Goal: Task Accomplishment & Management: Manage account settings

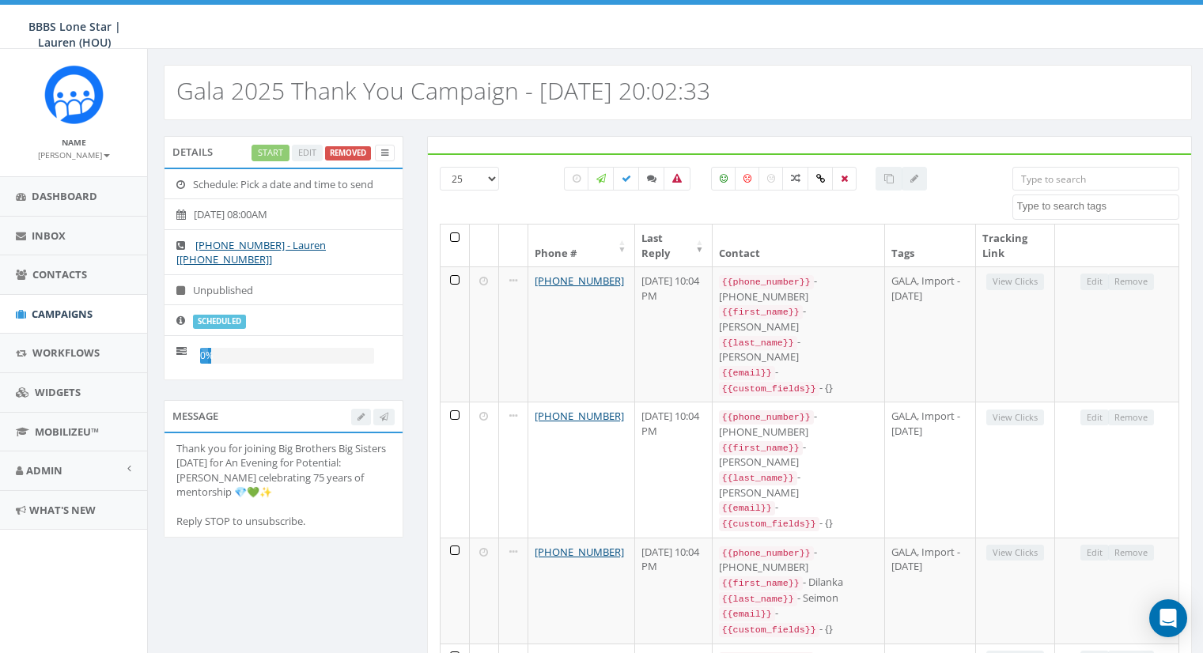
select select
click at [264, 153] on div "Start Edit Removed" at bounding box center [323, 153] width 143 height 17
click at [381, 149] on icon at bounding box center [384, 153] width 7 height 9
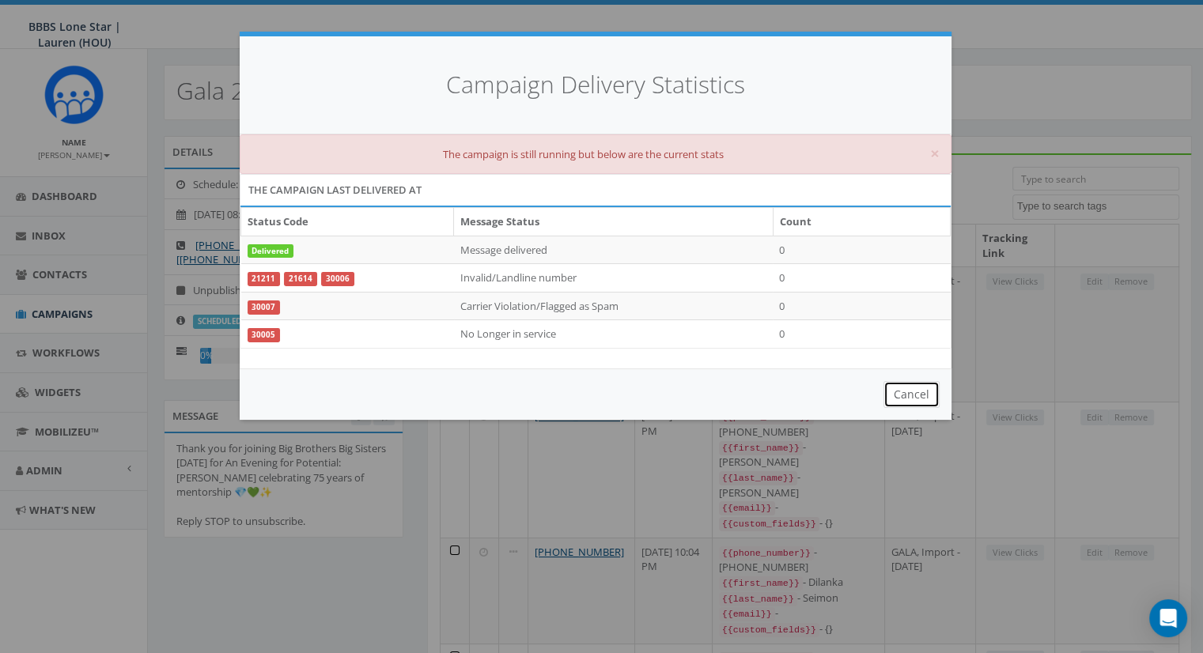
click at [914, 386] on button "Cancel" at bounding box center [912, 394] width 56 height 27
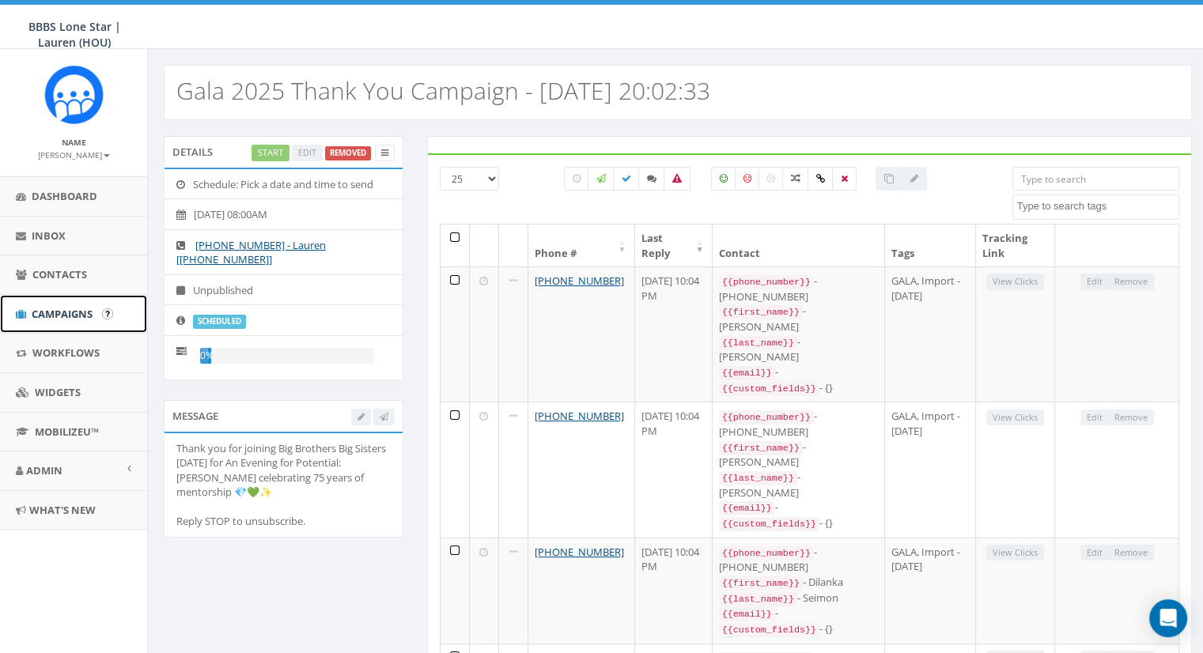
click at [52, 313] on span "Campaigns" at bounding box center [62, 314] width 61 height 14
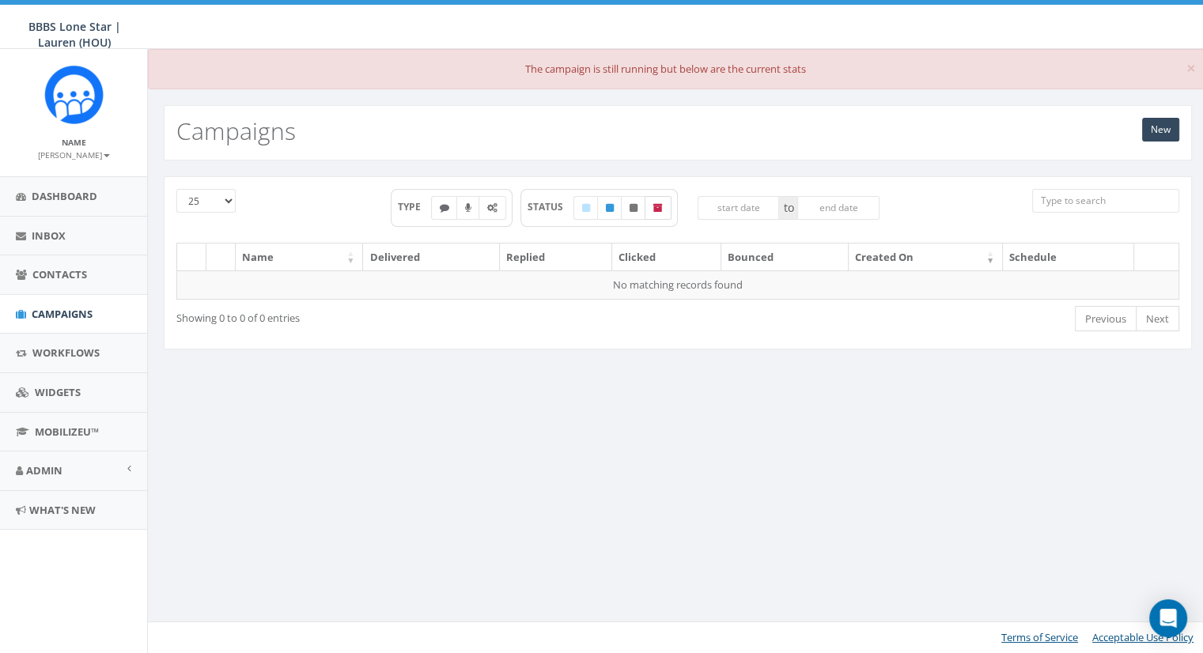
click at [658, 207] on icon at bounding box center [657, 207] width 9 height 9
checkbox input "true"
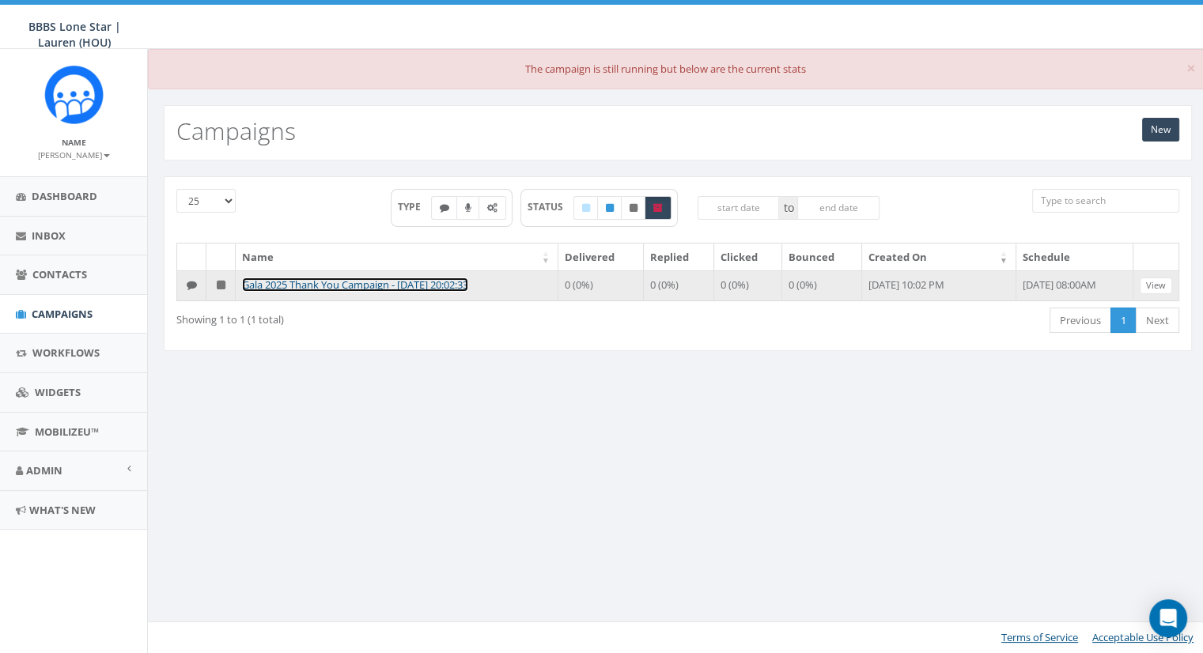
drag, startPoint x: 375, startPoint y: 278, endPoint x: 321, endPoint y: 287, distance: 54.5
click at [321, 287] on link "Gala 2025 Thank You Campaign - 10/05/2025, 20:02:33" at bounding box center [355, 285] width 226 height 14
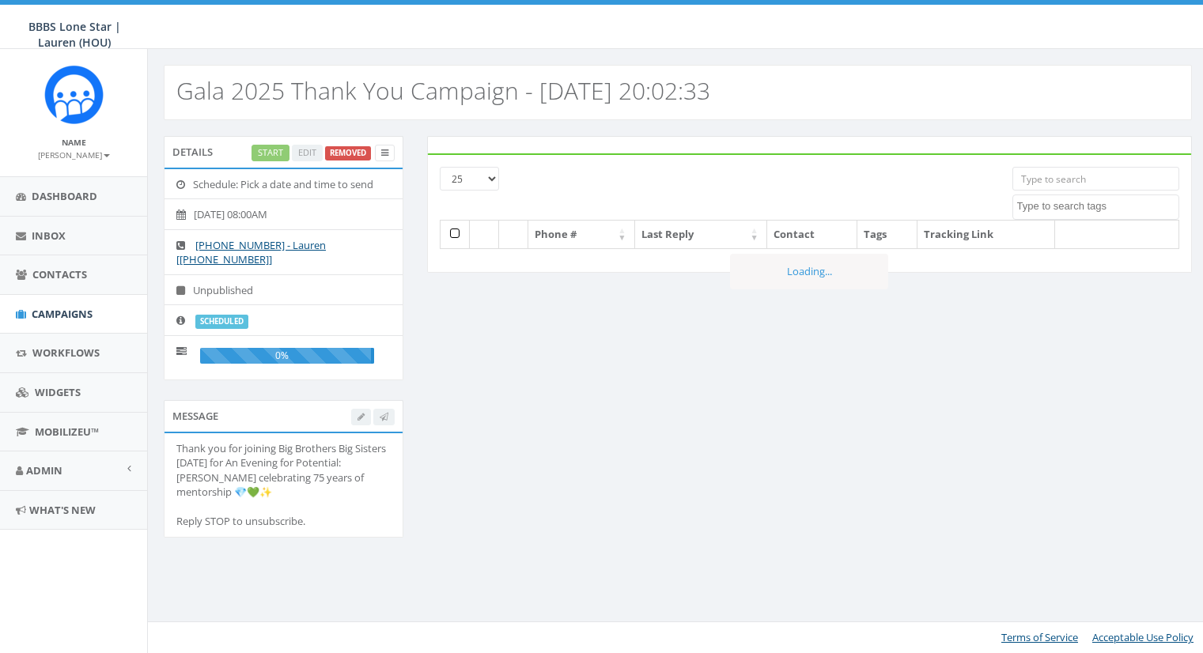
select select
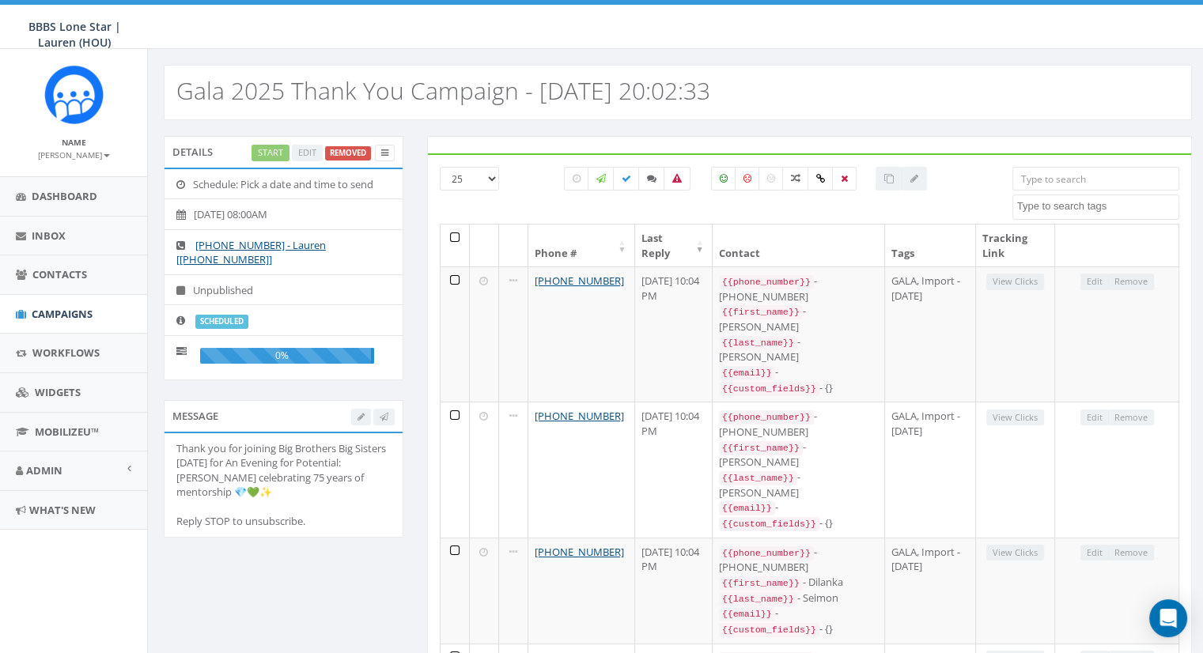
click at [357, 412] on div at bounding box center [373, 417] width 44 height 17
click at [362, 416] on div at bounding box center [373, 417] width 44 height 17
click at [373, 417] on div at bounding box center [373, 417] width 44 height 17
click at [915, 179] on div at bounding box center [914, 179] width 25 height 24
click at [883, 177] on div at bounding box center [889, 179] width 27 height 24
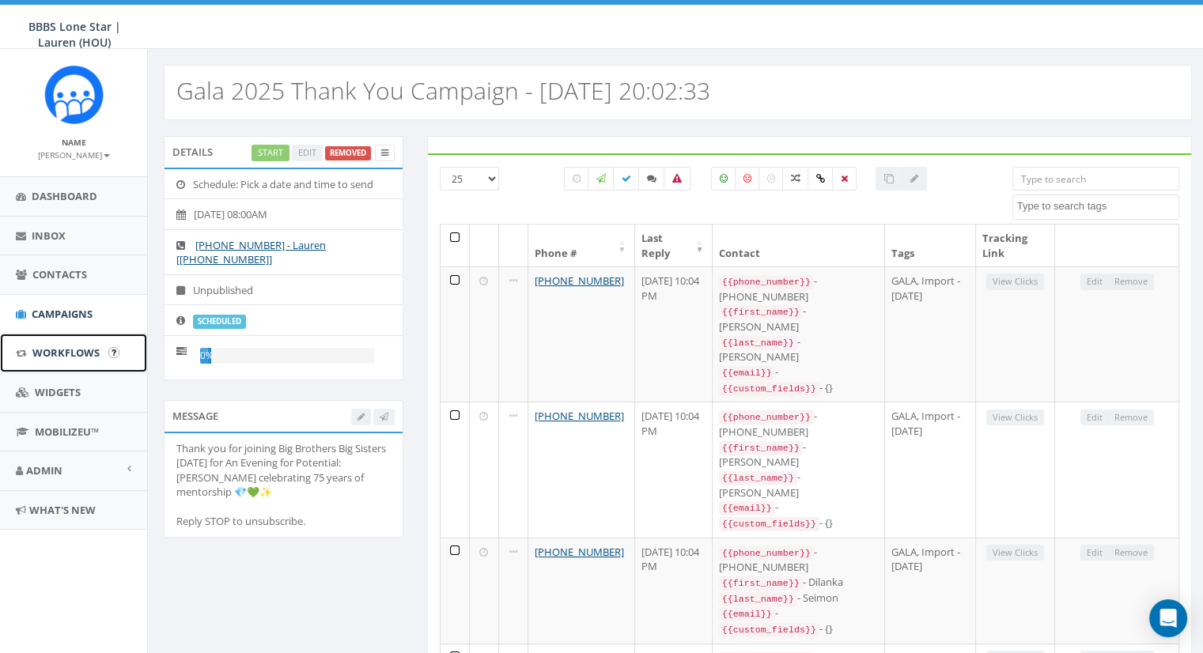
click at [79, 339] on link "Workflows" at bounding box center [73, 353] width 147 height 39
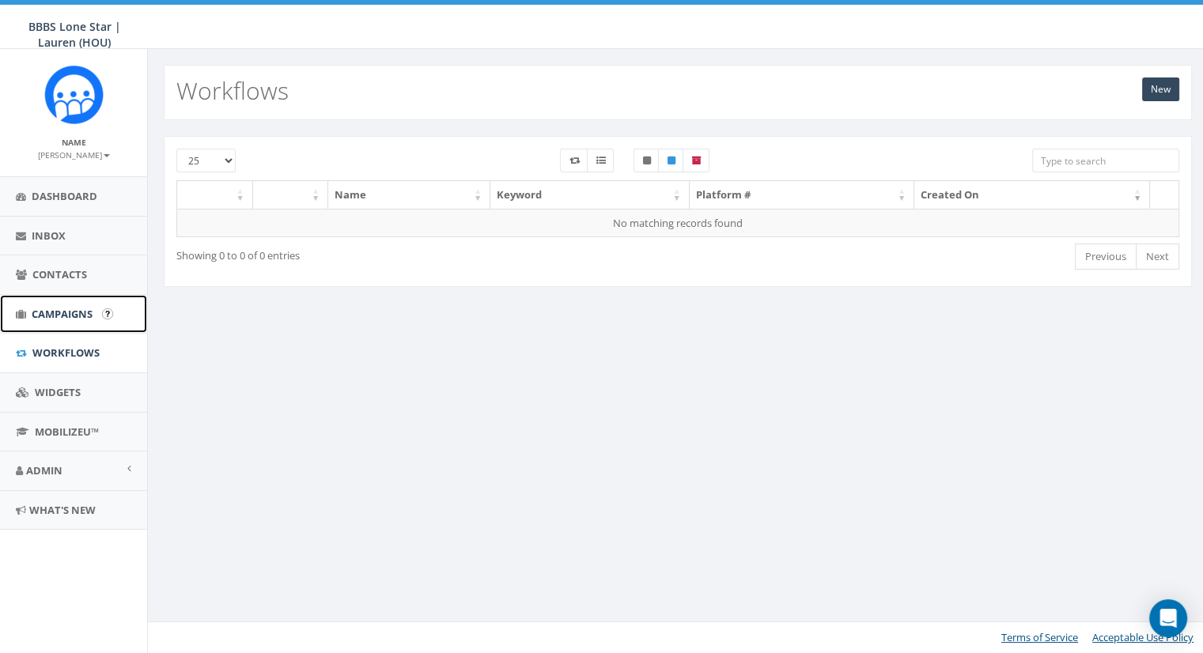
click at [66, 324] on link "Campaigns" at bounding box center [73, 314] width 147 height 39
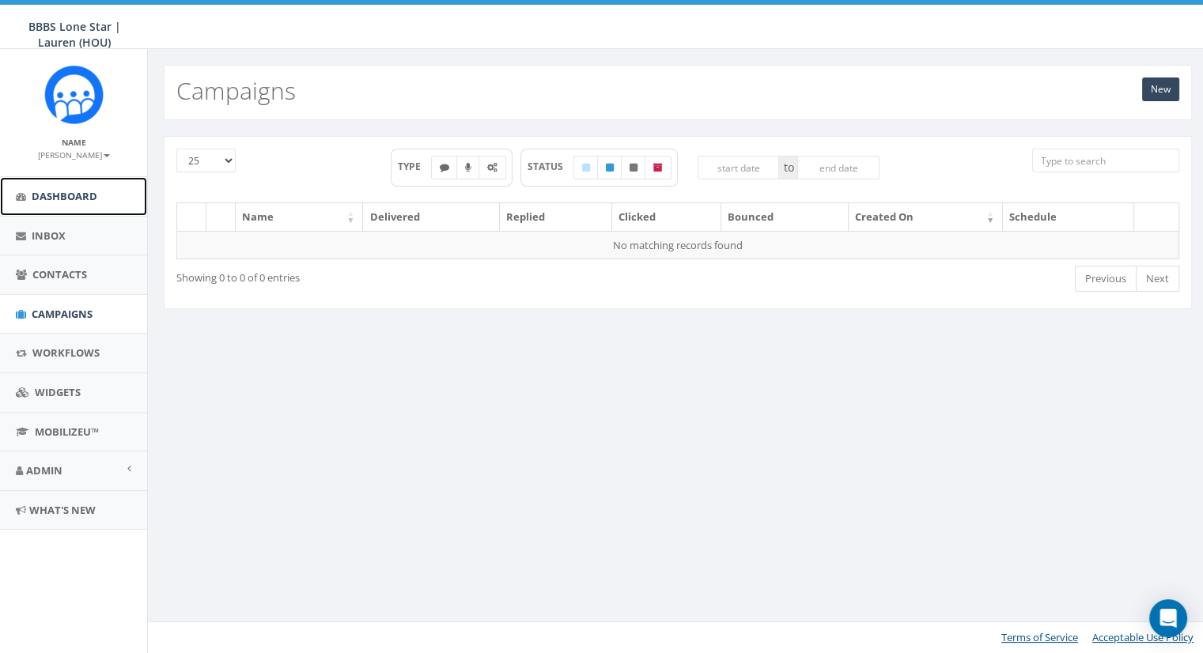
click at [66, 203] on link "Dashboard" at bounding box center [73, 196] width 147 height 39
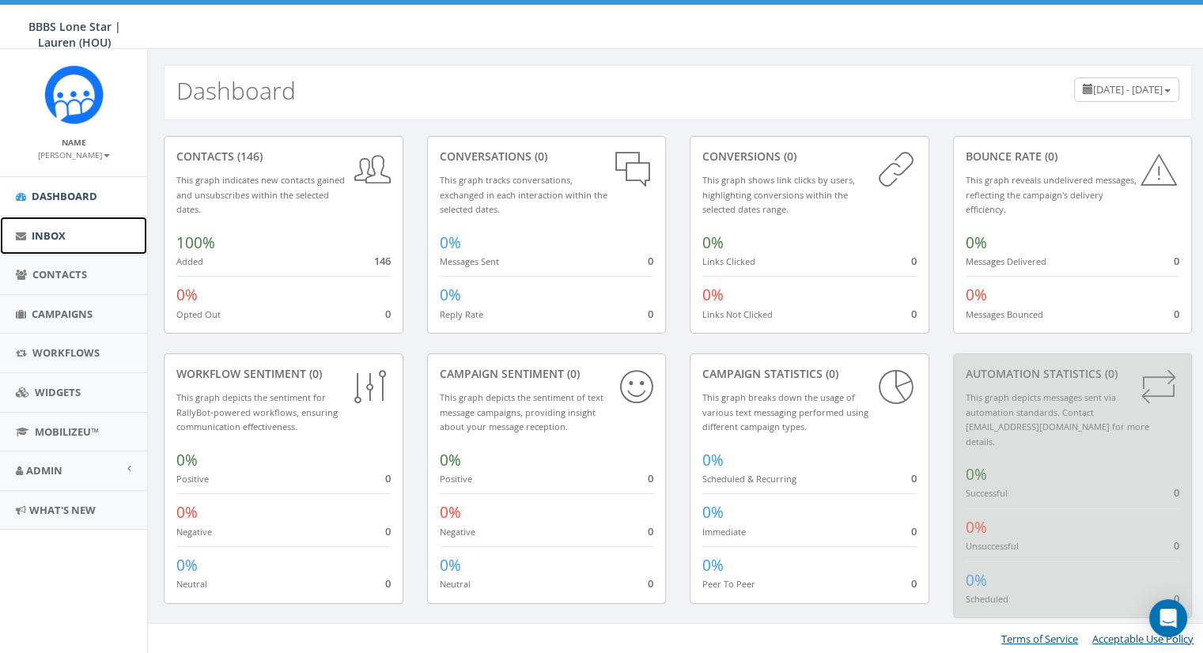
click at [57, 241] on span "Inbox" at bounding box center [49, 236] width 34 height 14
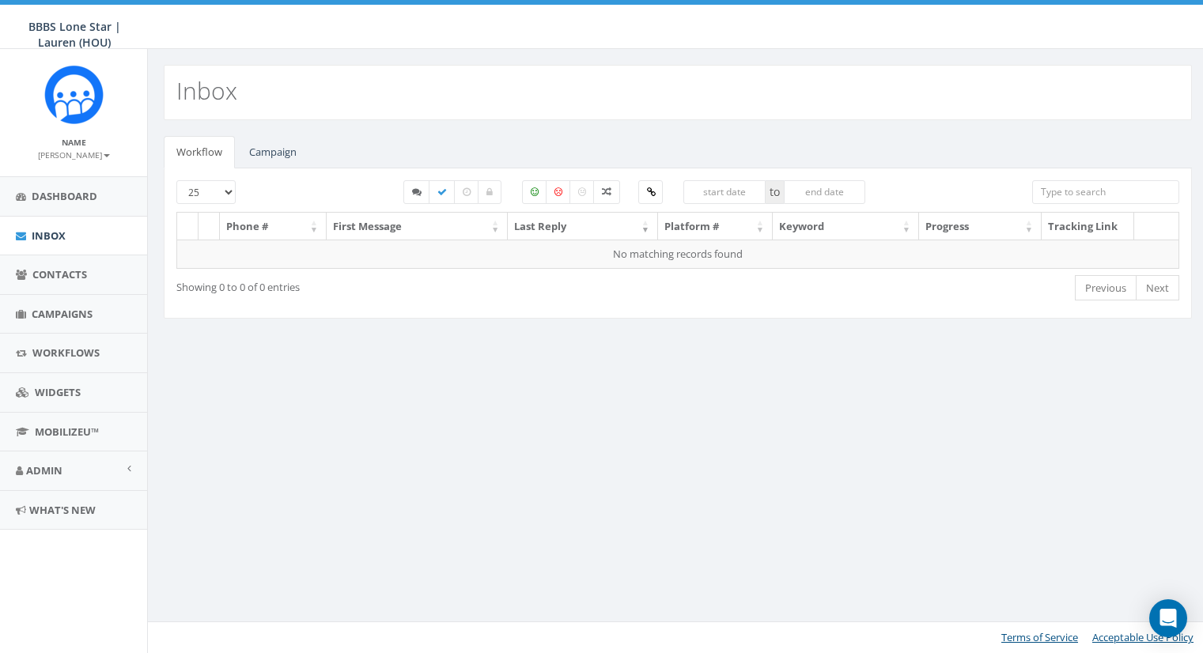
select select
click at [275, 156] on link "Campaign" at bounding box center [273, 152] width 73 height 32
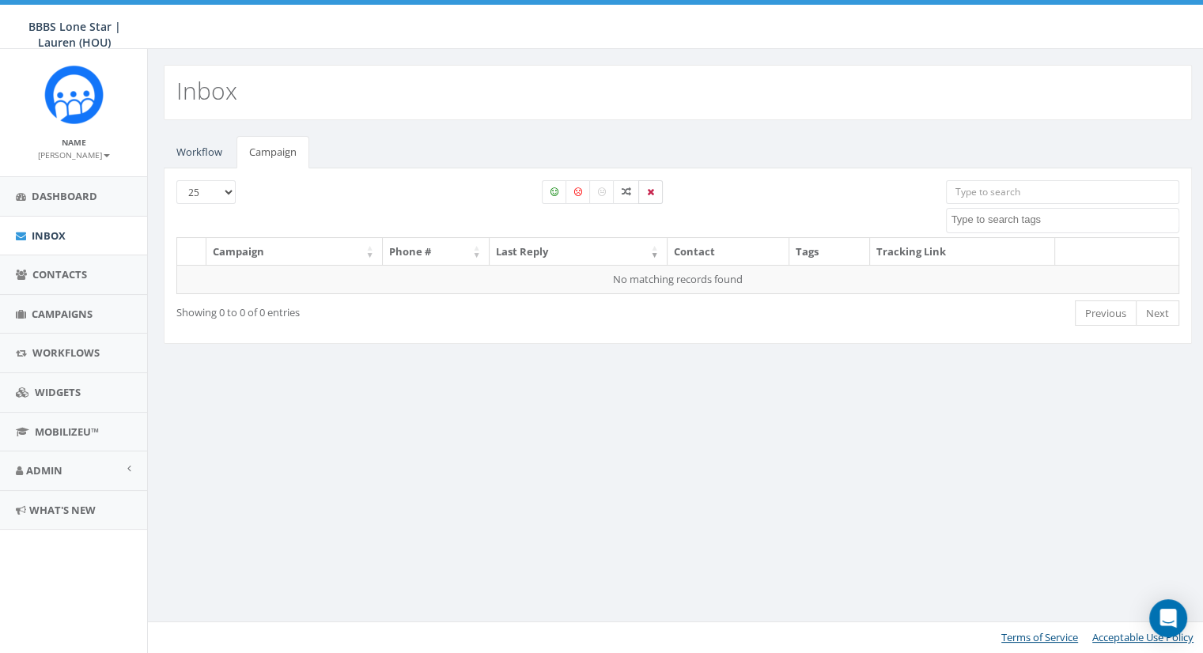
click at [655, 195] on label at bounding box center [650, 192] width 25 height 24
checkbox input "false"
click at [619, 190] on label at bounding box center [626, 192] width 27 height 24
checkbox input "true"
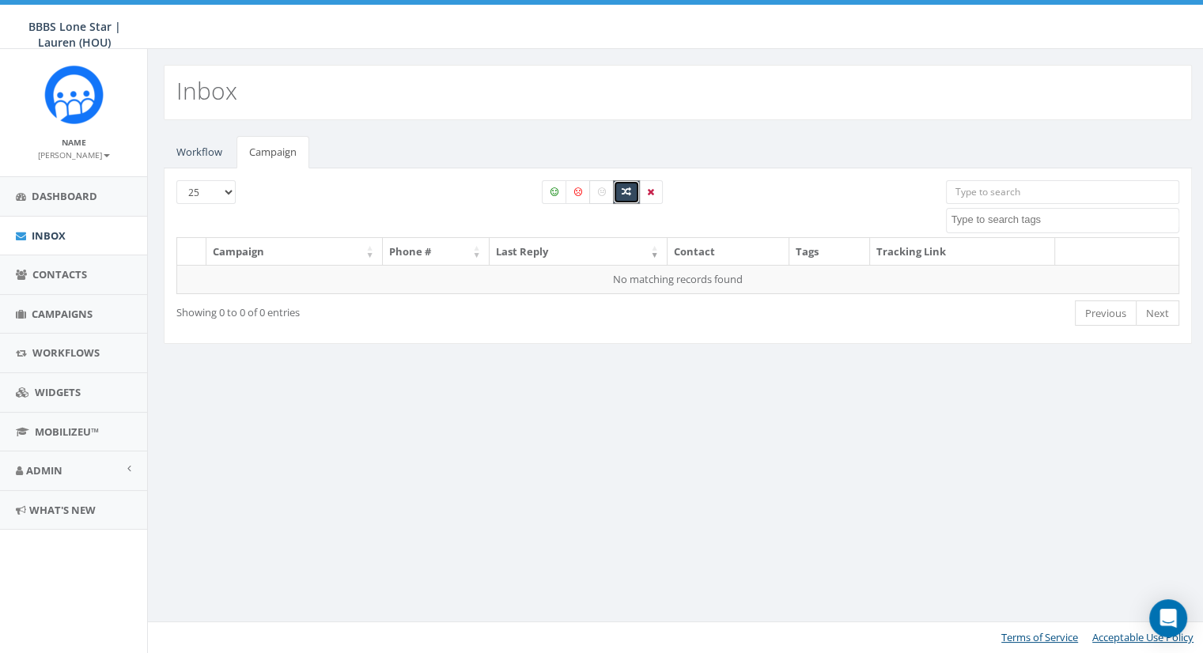
click at [605, 185] on label at bounding box center [601, 192] width 25 height 24
checkbox input "true"
click at [193, 165] on link "Workflow" at bounding box center [199, 152] width 71 height 32
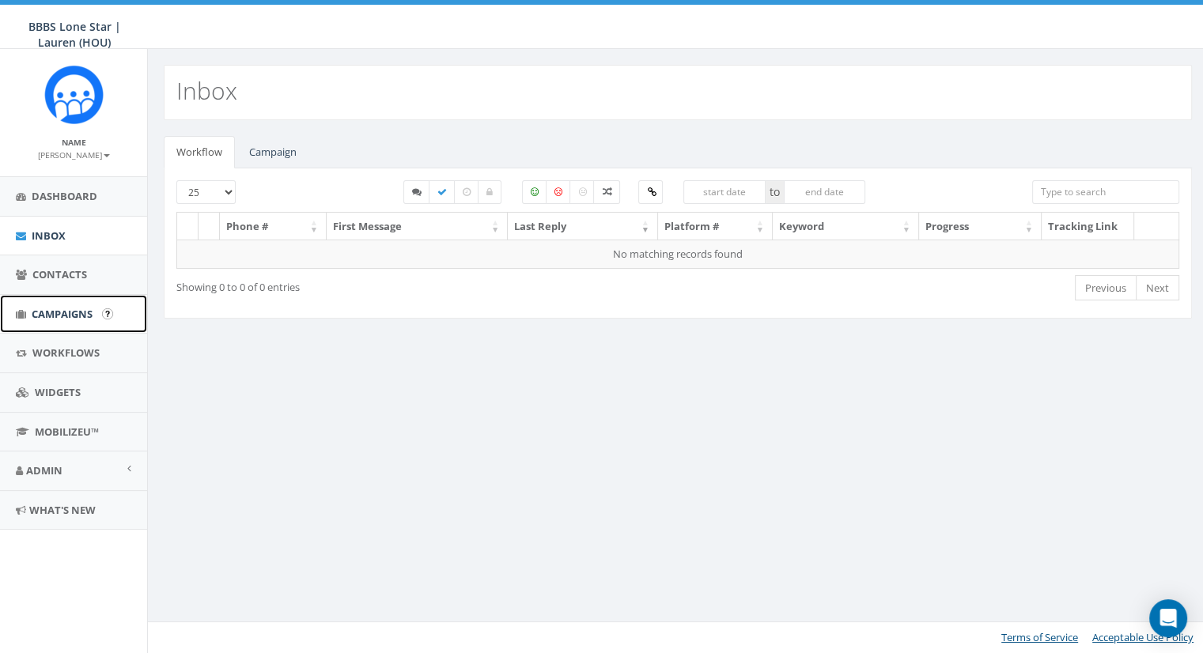
click at [47, 314] on span "Campaigns" at bounding box center [62, 314] width 61 height 14
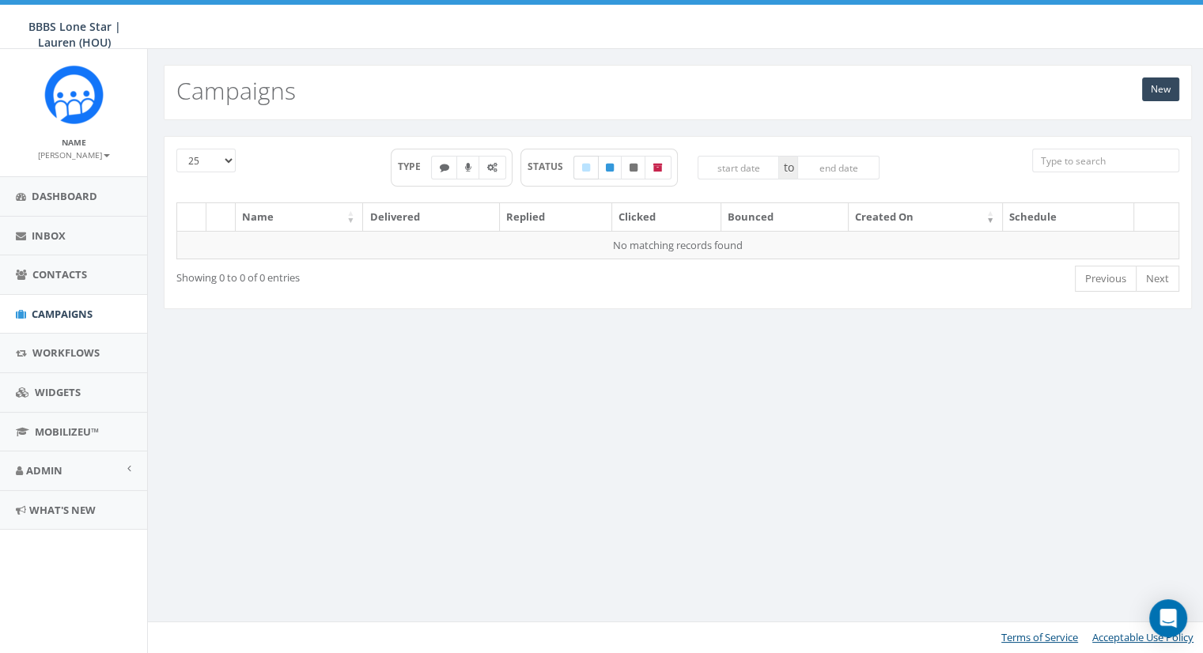
click at [585, 163] on icon at bounding box center [586, 167] width 8 height 9
checkbox input "true"
click at [620, 174] on label at bounding box center [609, 168] width 25 height 24
checkbox input "true"
click at [637, 174] on label at bounding box center [633, 168] width 25 height 24
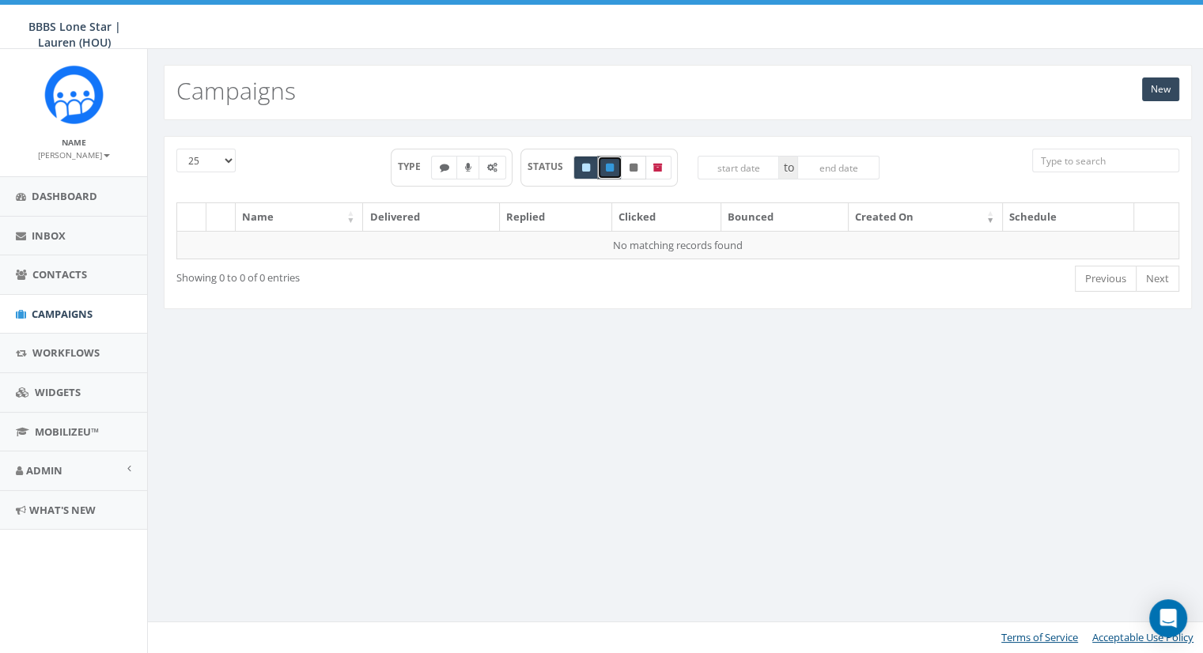
checkbox input "true"
click at [650, 172] on label at bounding box center [658, 168] width 27 height 24
checkbox input "true"
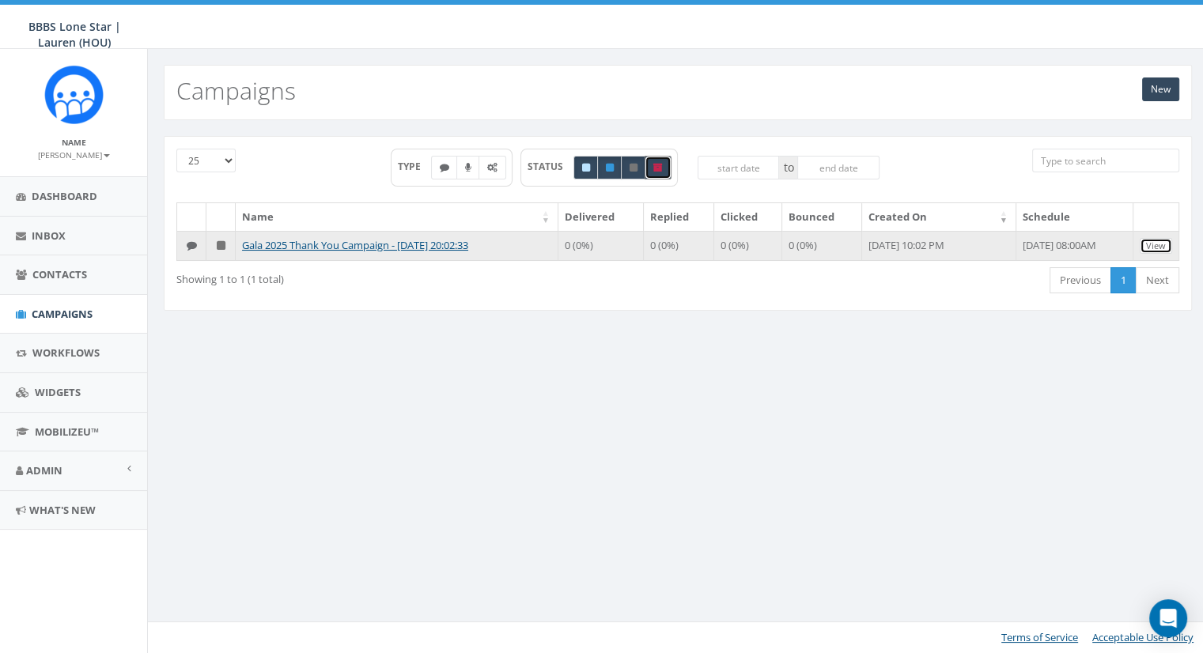
click at [1154, 248] on link "View" at bounding box center [1156, 246] width 32 height 17
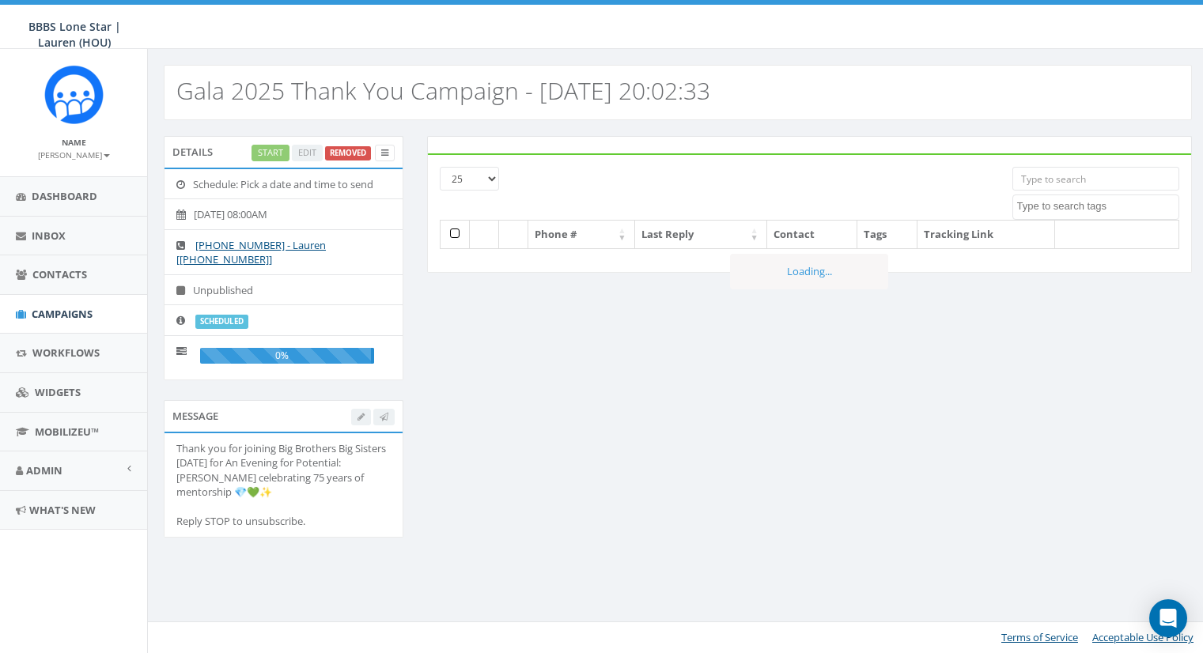
select select
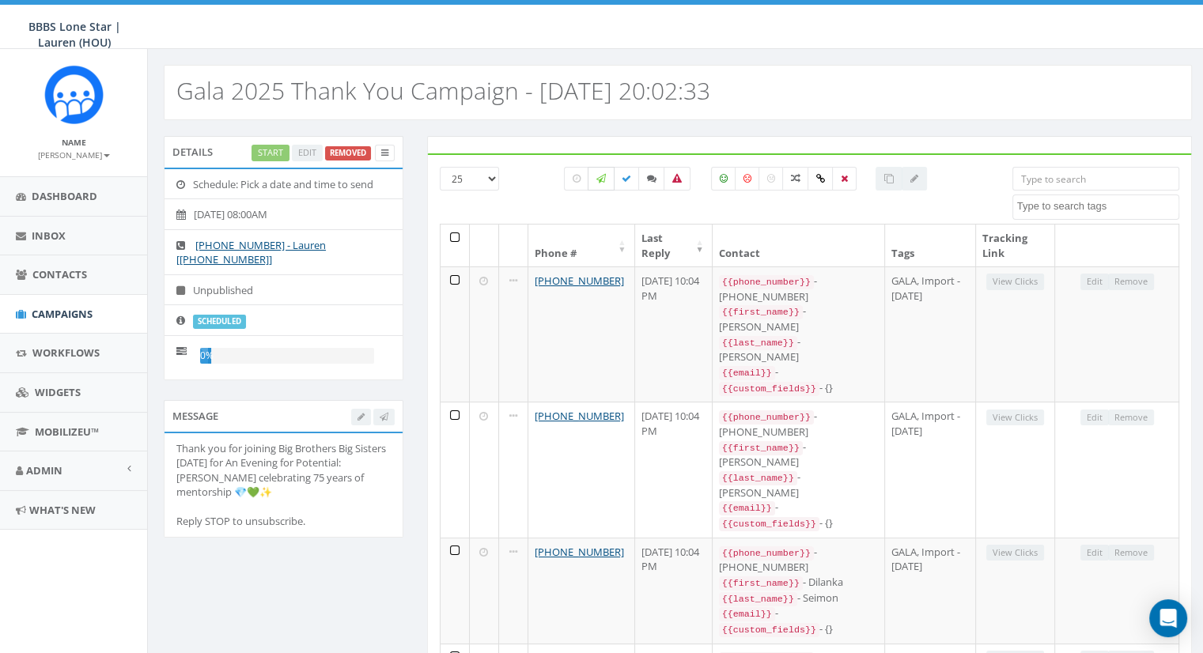
click at [604, 184] on label at bounding box center [601, 179] width 27 height 24
checkbox input "true"
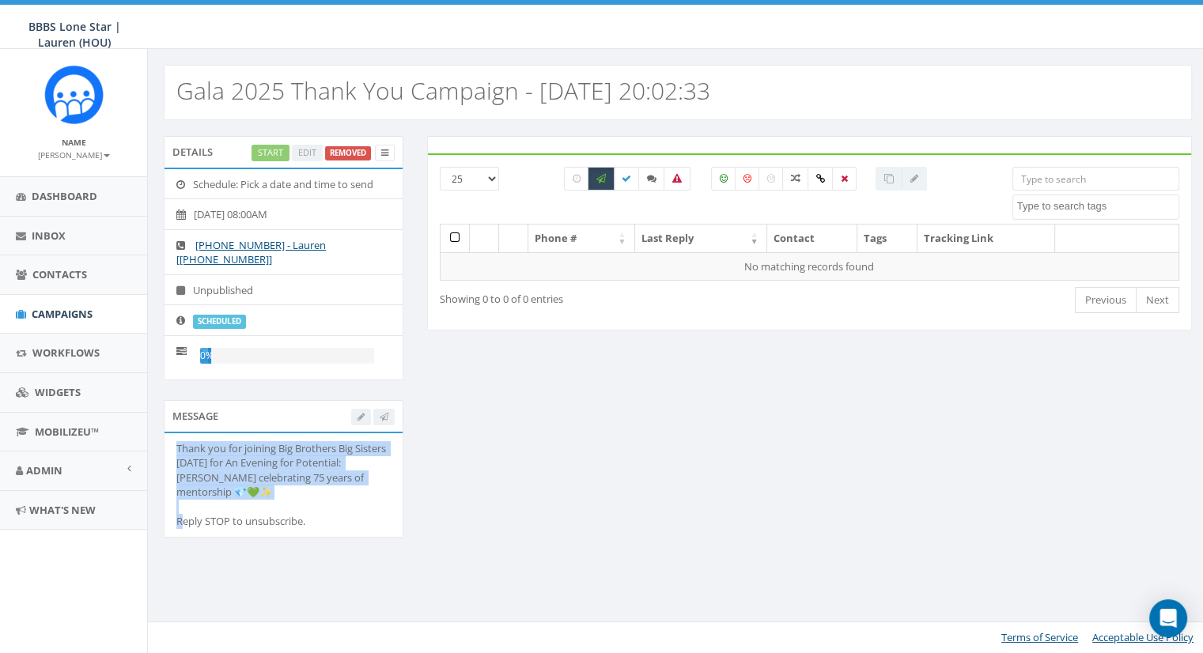
drag, startPoint x: 281, startPoint y: 491, endPoint x: 150, endPoint y: 447, distance: 137.6
click at [150, 447] on div "Details Start Edit Removed Schedule: Pick a date and time to send 2025-10-06, 0…" at bounding box center [678, 347] width 1060 height 454
copy div "Thank you for joining Big Brothers Big Sisters Saturday for An Evening for Pote…"
click at [70, 315] on span "Campaigns" at bounding box center [62, 314] width 61 height 14
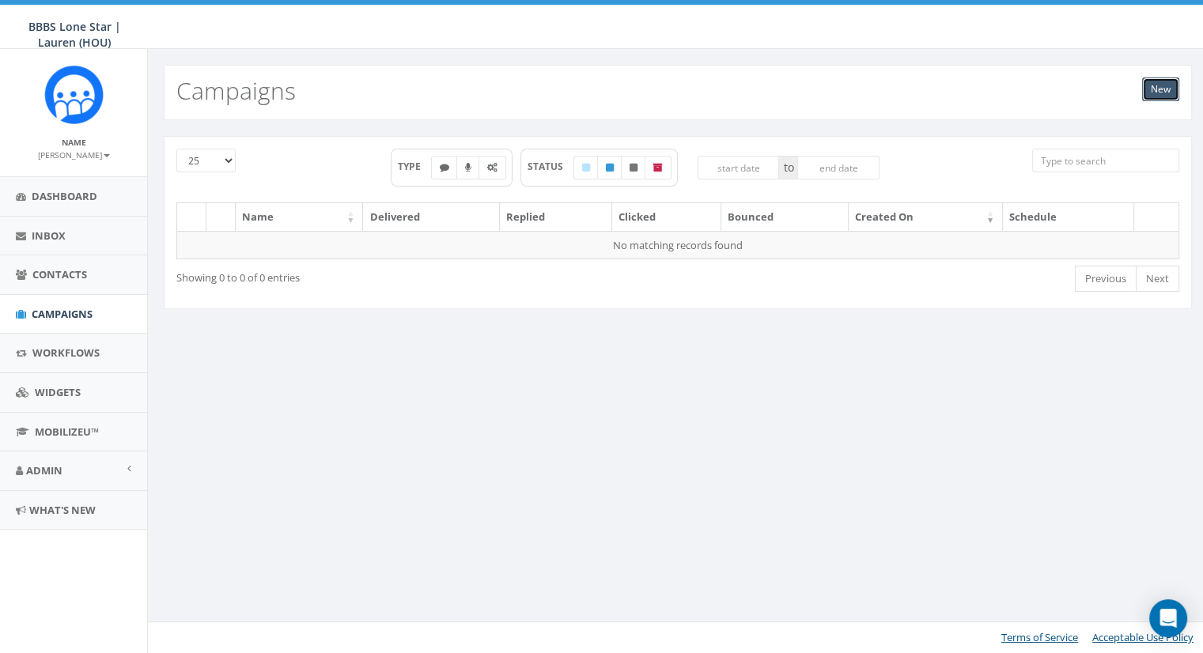
click at [1169, 91] on link "New" at bounding box center [1160, 90] width 37 height 24
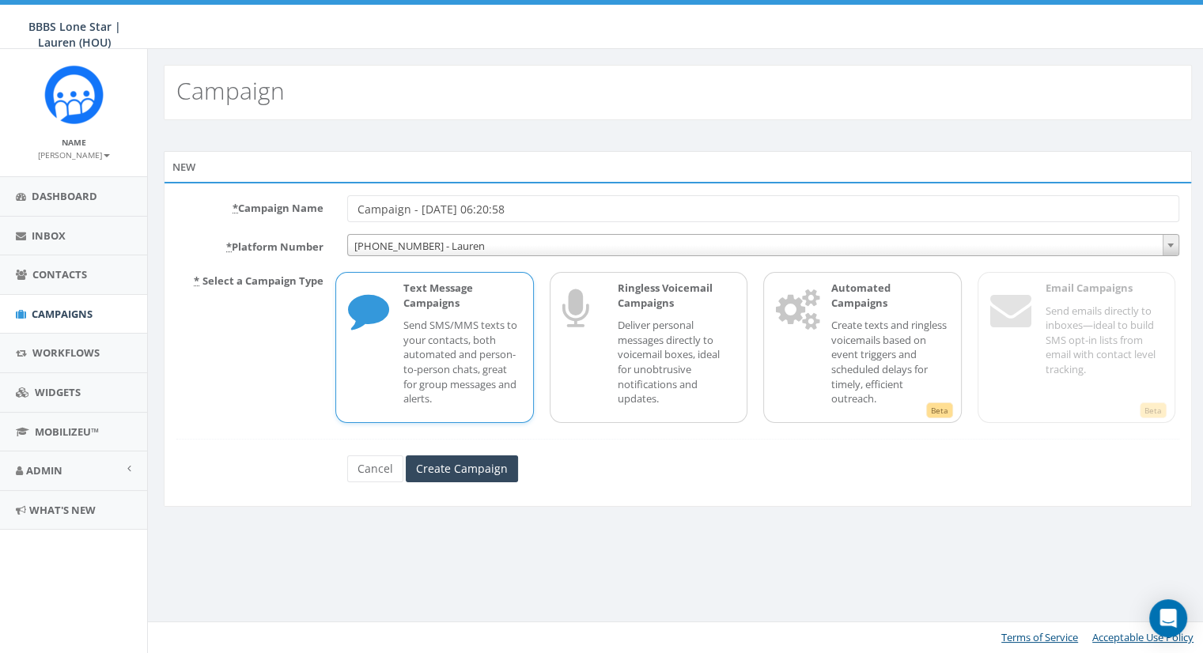
click at [553, 205] on input "Campaign - [DATE] 06:20:58" at bounding box center [763, 208] width 832 height 27
click at [553, 205] on input "Campaign - 10/06/2025, 06:20:58" at bounding box center [763, 208] width 832 height 27
click at [468, 475] on input "Create Campaign" at bounding box center [462, 469] width 112 height 27
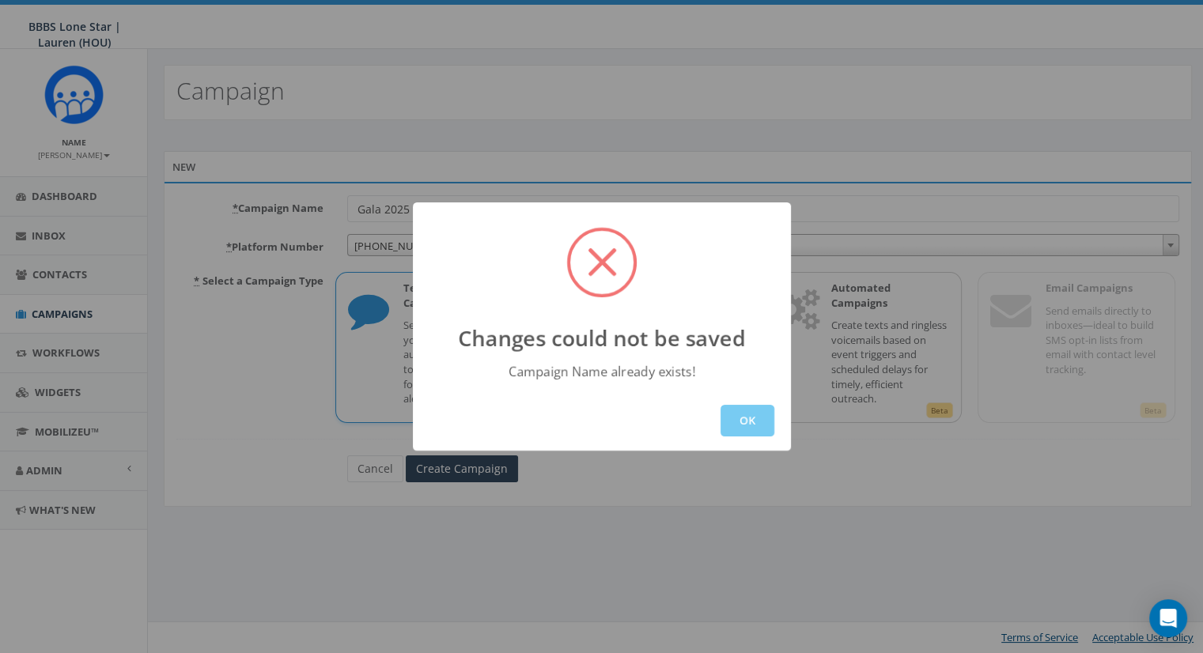
click at [743, 428] on button "OK" at bounding box center [748, 421] width 54 height 32
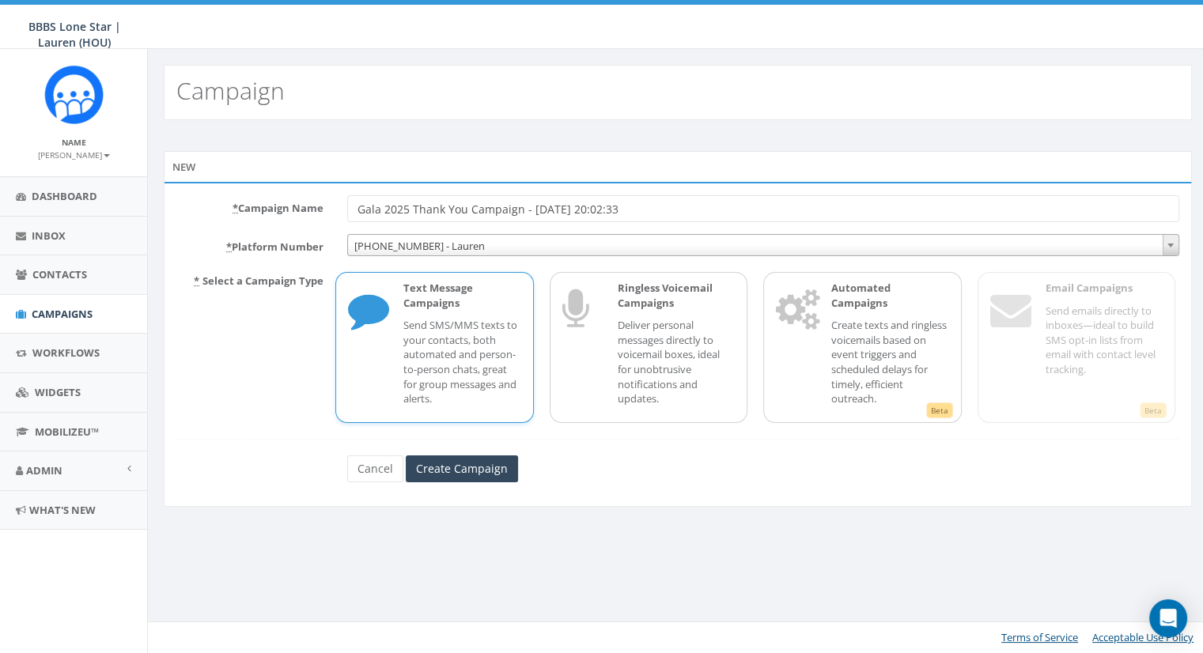
drag, startPoint x: 654, startPoint y: 203, endPoint x: 526, endPoint y: 206, distance: 128.2
click at [526, 206] on input "Gala 2025 Thank You Campaign - 10/05/2025, 20:02:33" at bounding box center [763, 208] width 832 height 27
type input "Gala 2025 Thank You Campaign Text"
click at [482, 468] on input "Create Campaign" at bounding box center [462, 469] width 112 height 27
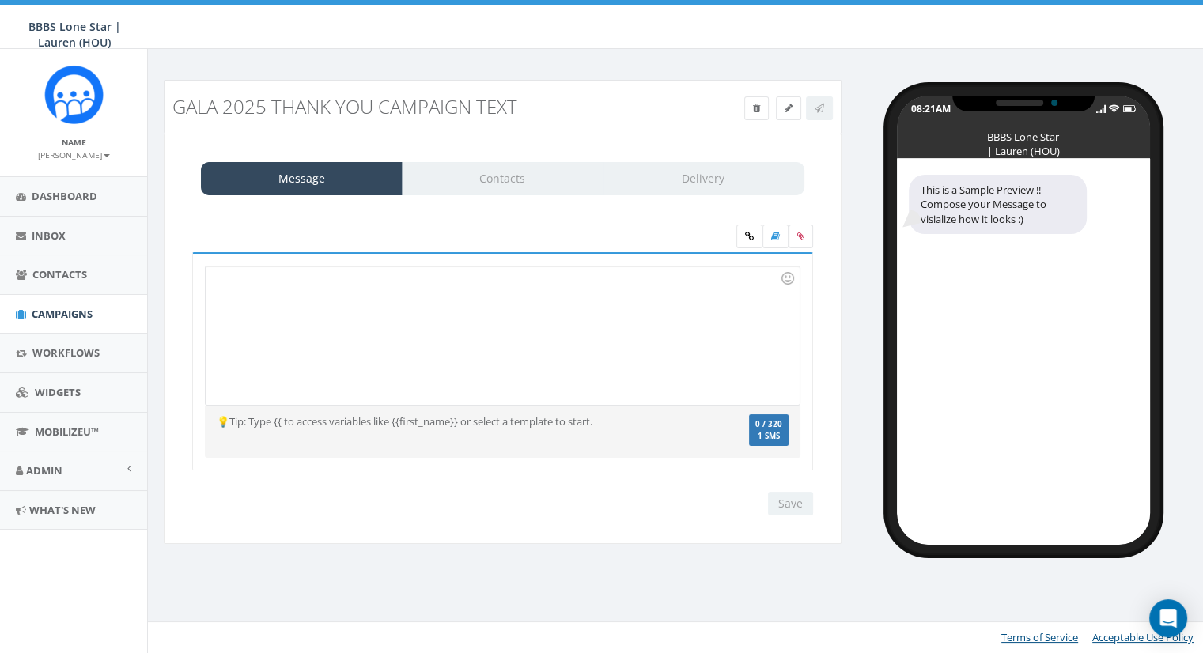
click at [502, 273] on div at bounding box center [502, 336] width 593 height 138
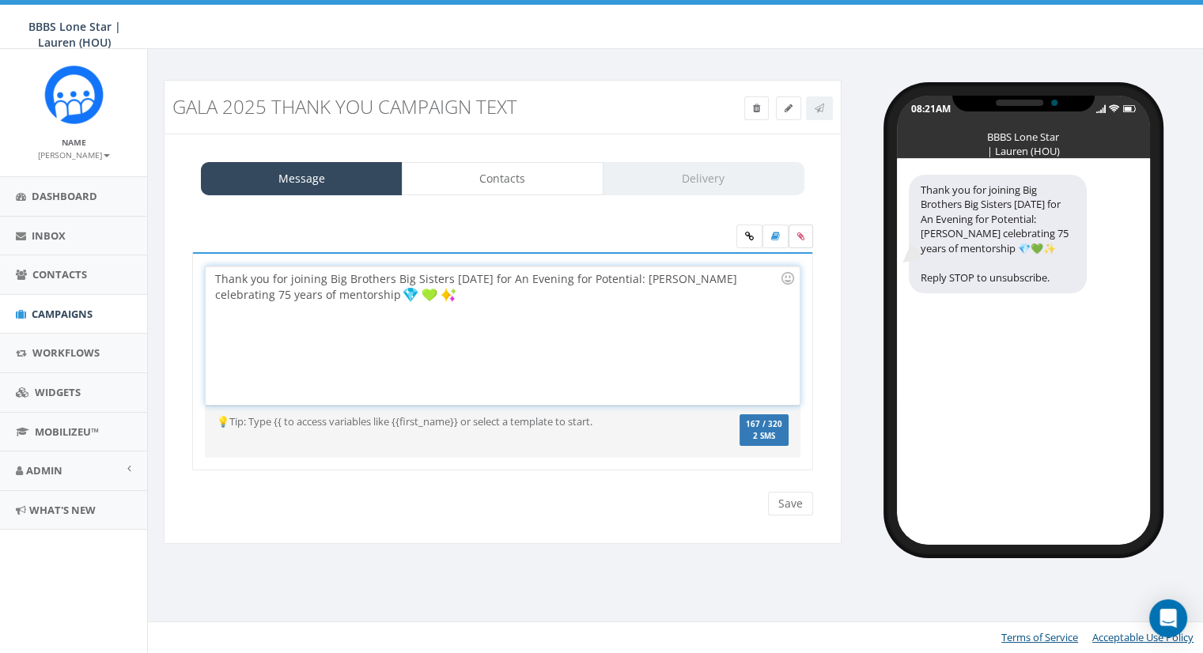
click at [805, 236] on label at bounding box center [801, 237] width 25 height 24
click at [0, 0] on input "file" at bounding box center [0, 0] width 0 height 0
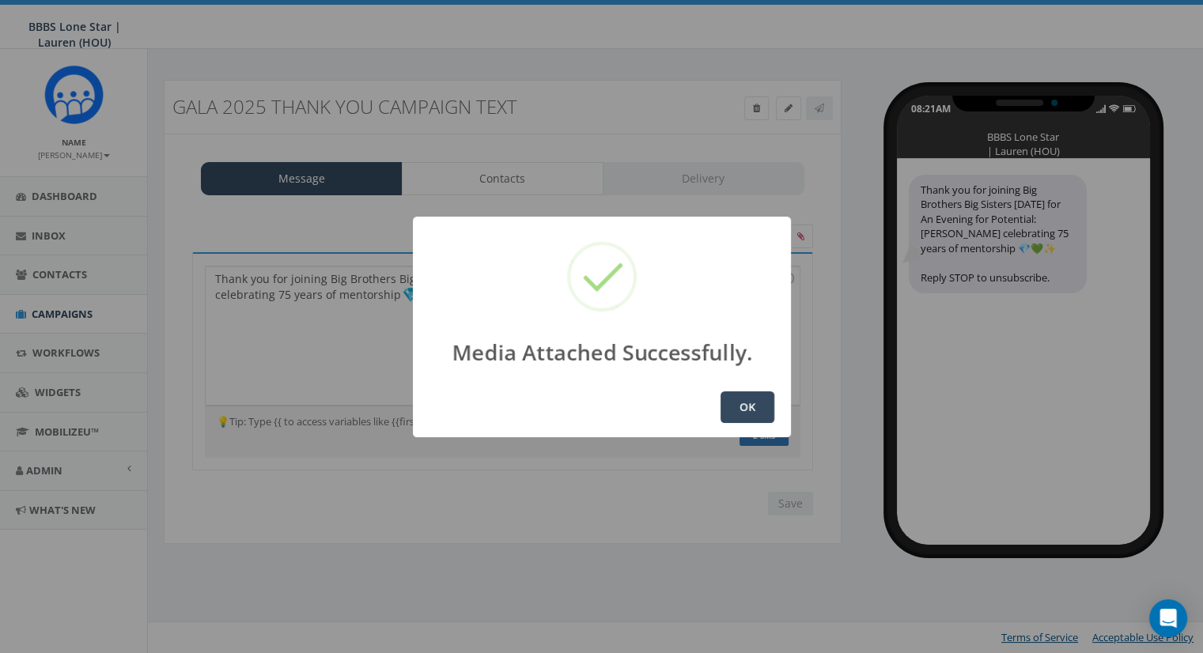
click at [745, 413] on button "OK" at bounding box center [748, 408] width 54 height 32
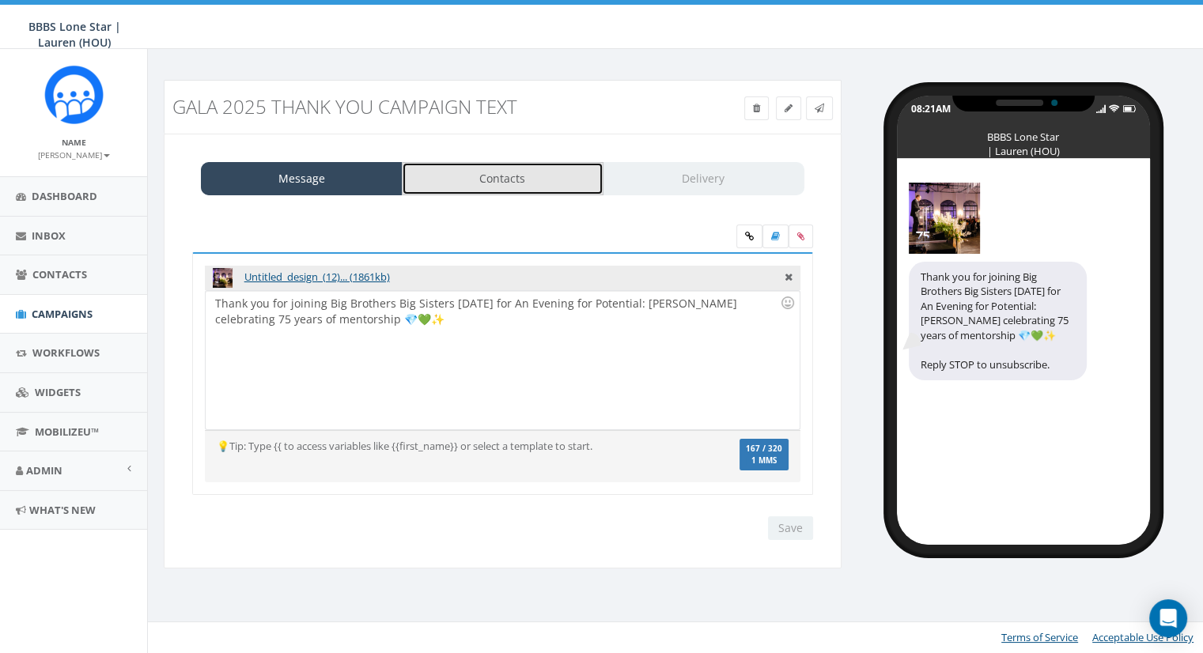
click at [512, 172] on link "Contacts" at bounding box center [503, 178] width 202 height 33
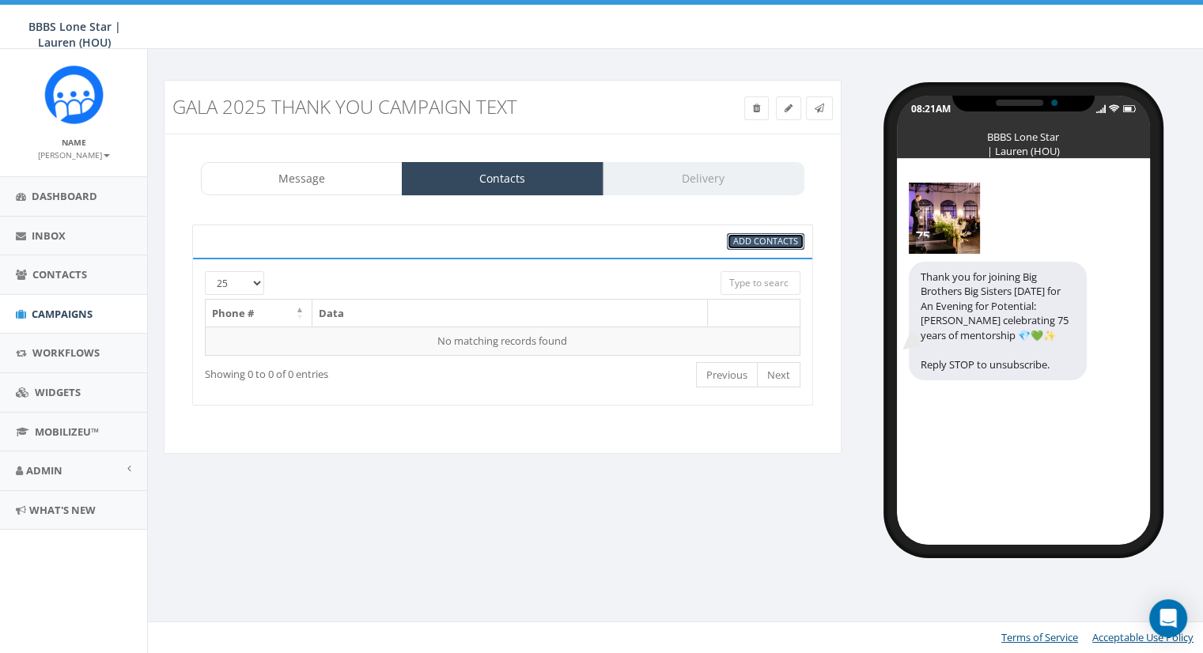
click at [752, 235] on span "Add Contacts" at bounding box center [765, 241] width 65 height 12
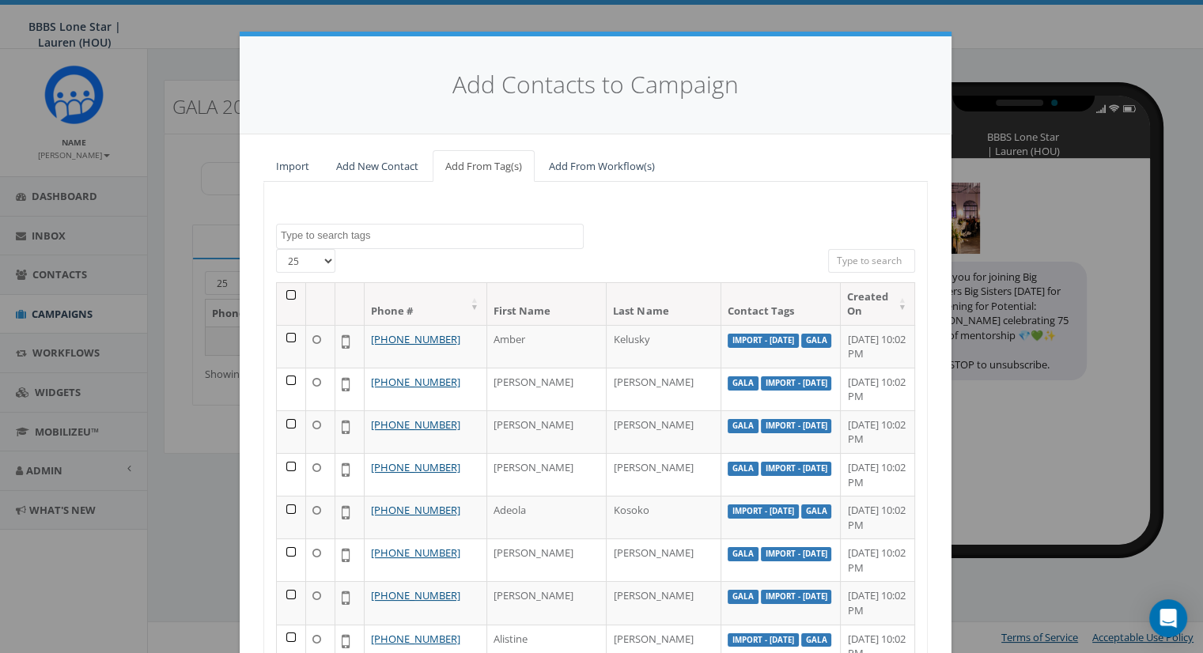
click at [419, 233] on textarea "Search" at bounding box center [432, 236] width 302 height 14
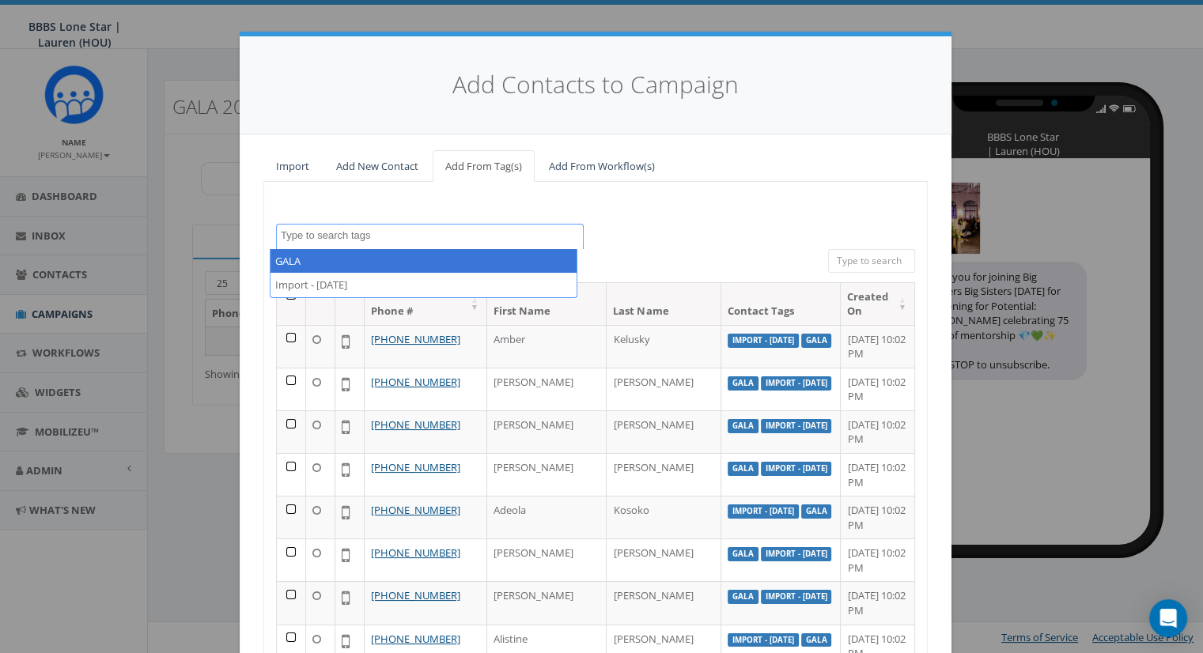
select select "GALA"
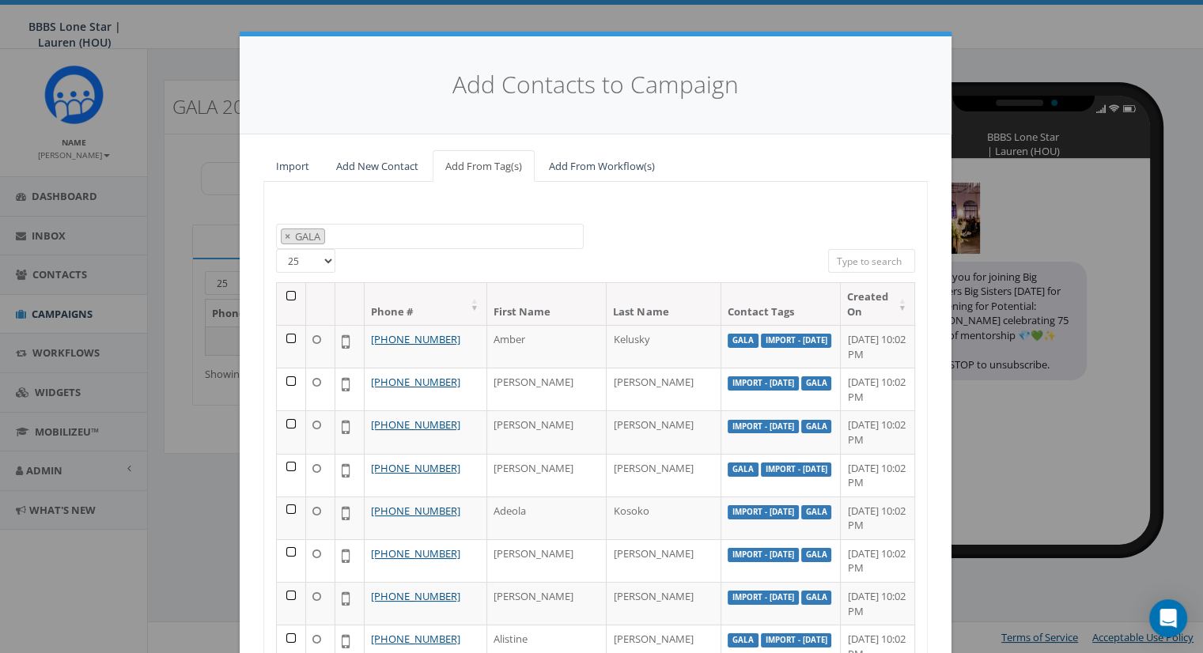
click at [288, 294] on th at bounding box center [291, 304] width 29 height 42
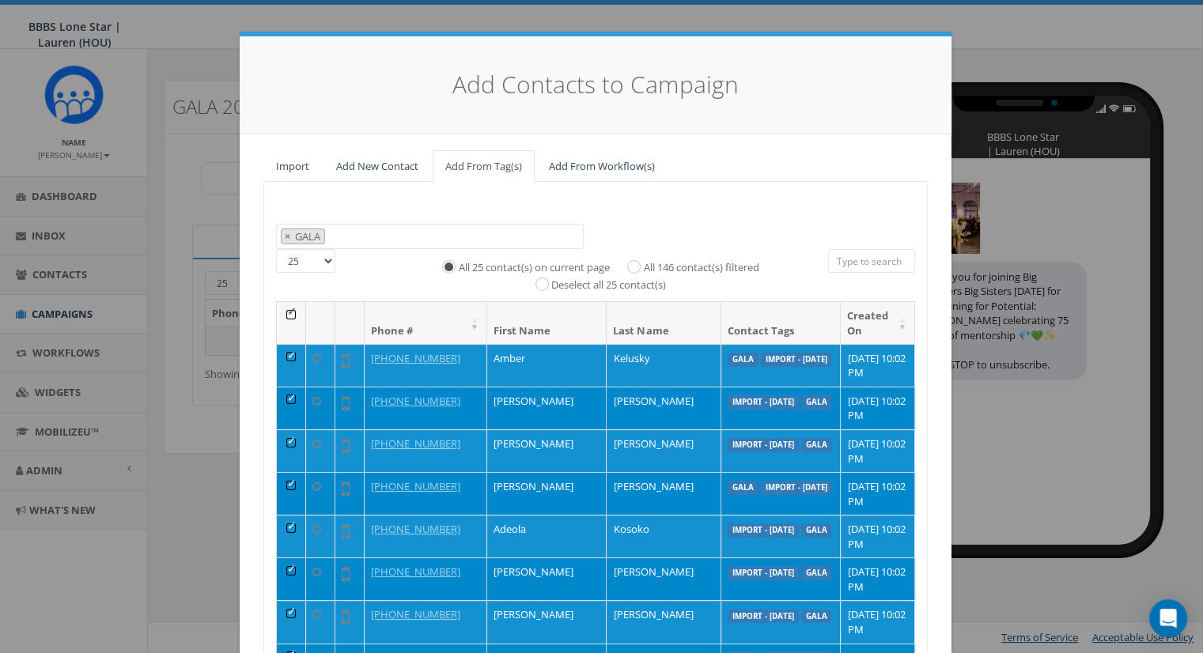
scroll to position [169, 0]
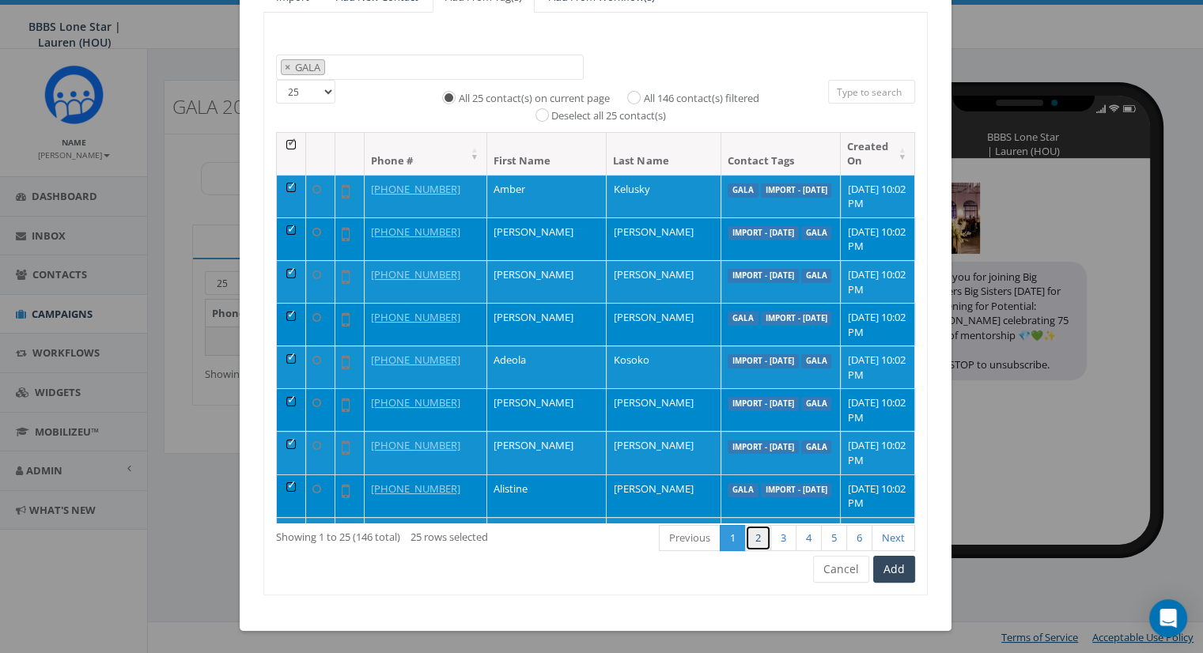
click at [756, 545] on link "2" at bounding box center [758, 538] width 26 height 26
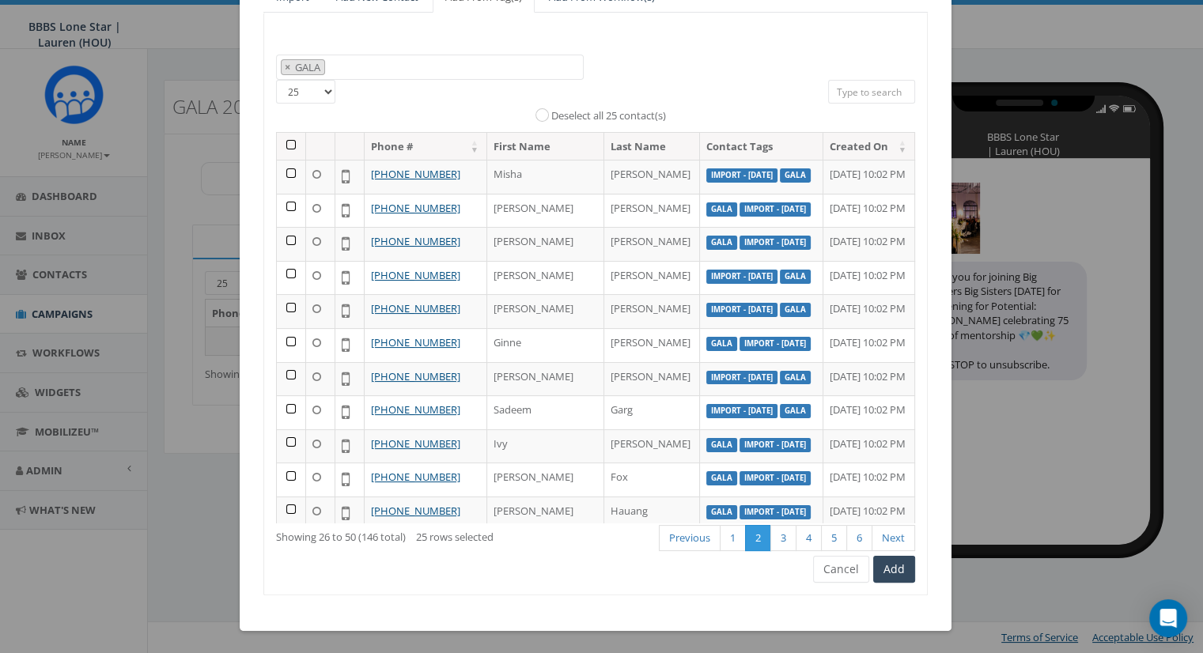
click at [320, 92] on select "25 50 100" at bounding box center [305, 92] width 59 height 24
select select "100"
click at [276, 80] on select "25 50 100" at bounding box center [305, 92] width 59 height 24
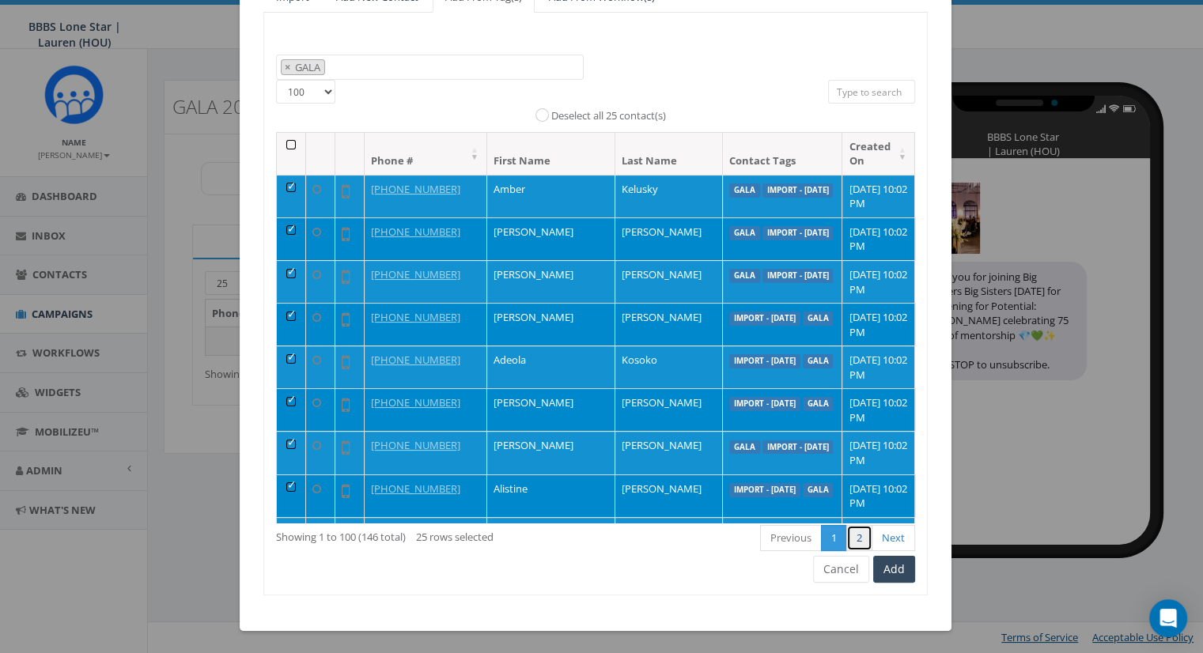
click at [858, 532] on link "2" at bounding box center [860, 538] width 26 height 26
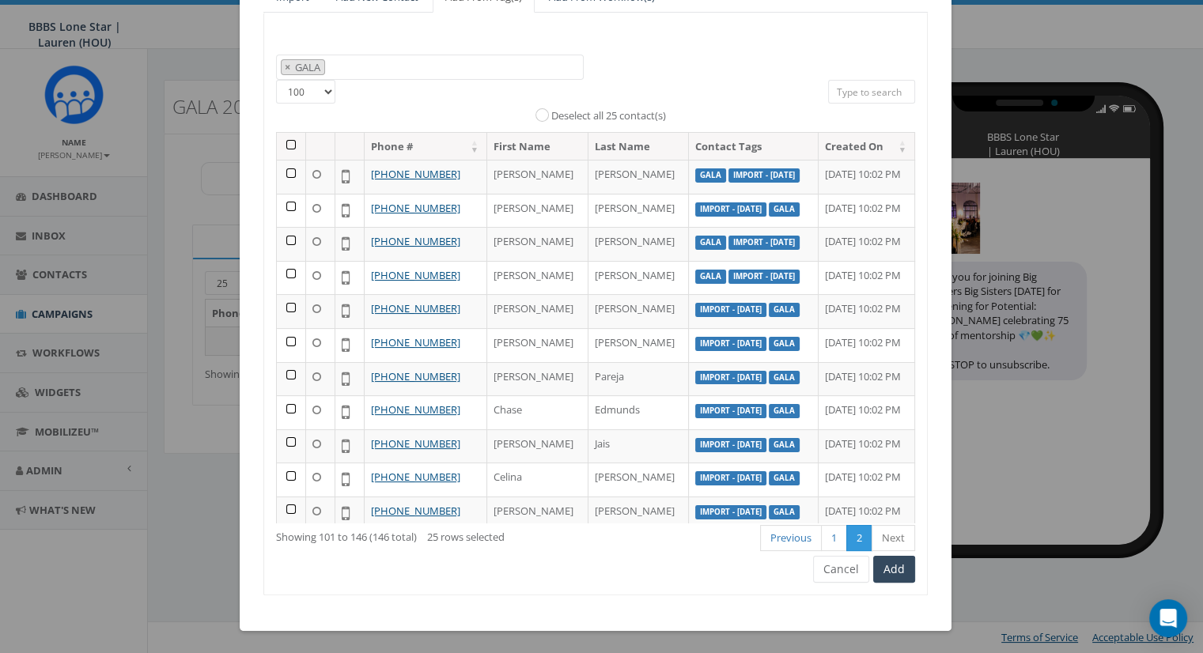
click at [279, 142] on th at bounding box center [291, 147] width 29 height 28
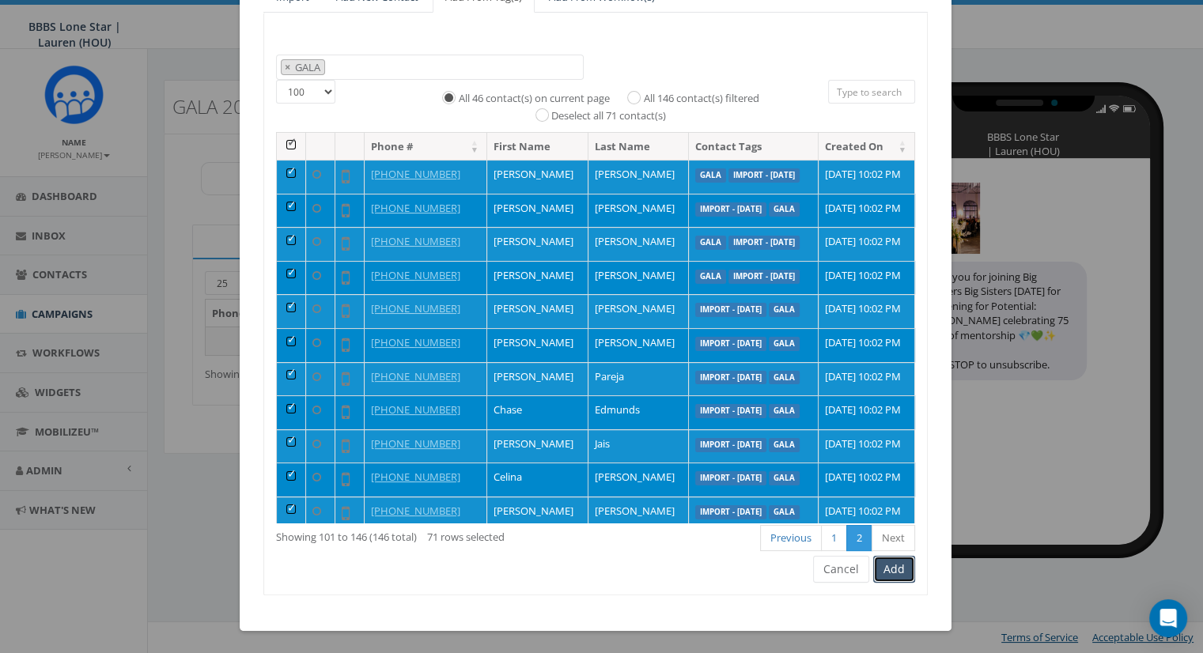
click at [887, 574] on button "Add" at bounding box center [894, 569] width 42 height 27
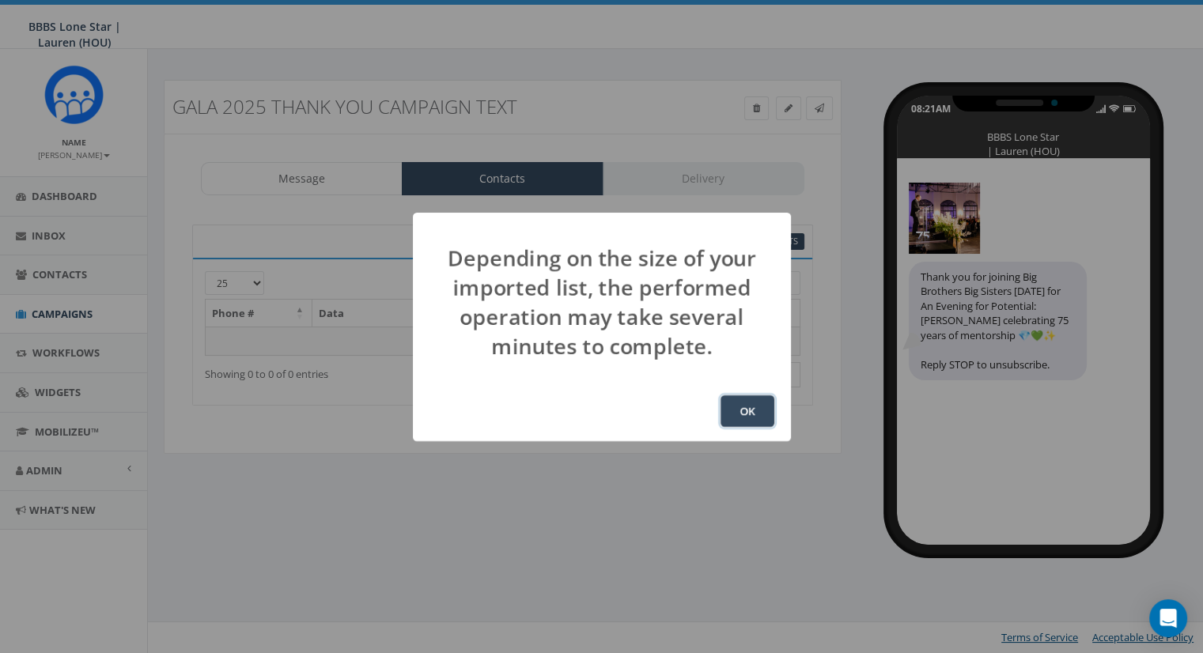
click at [747, 411] on button "OK" at bounding box center [748, 412] width 54 height 32
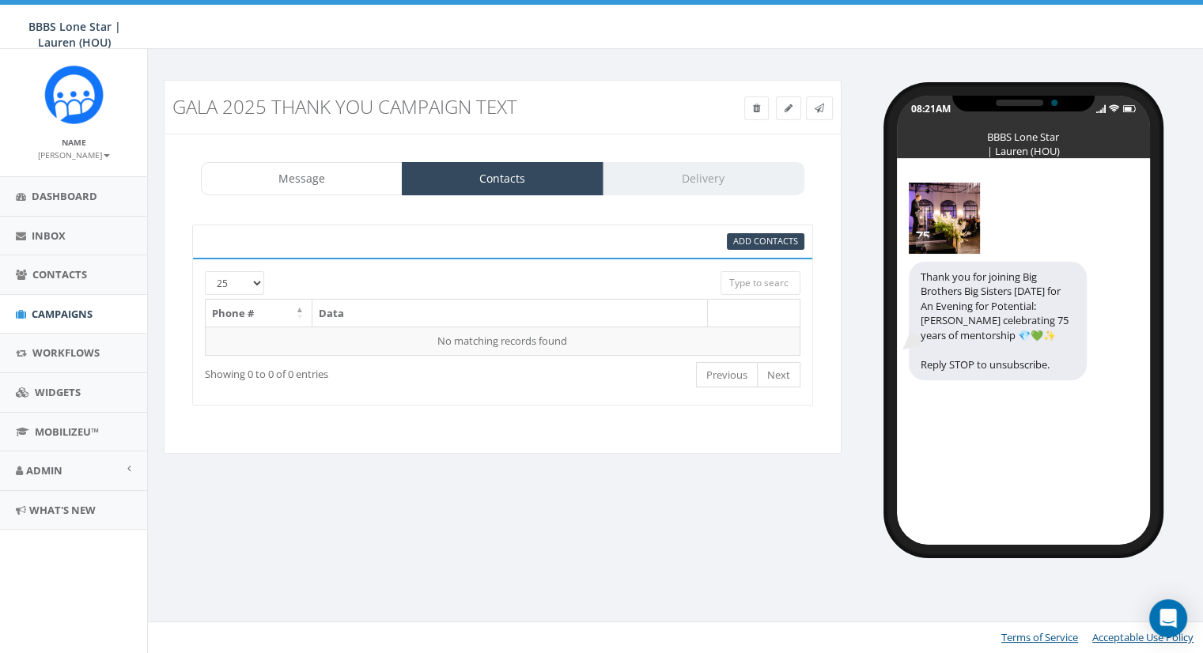
click at [703, 181] on div "Message Contacts Delivery" at bounding box center [503, 178] width 604 height 33
click at [309, 172] on link "Message" at bounding box center [302, 178] width 202 height 33
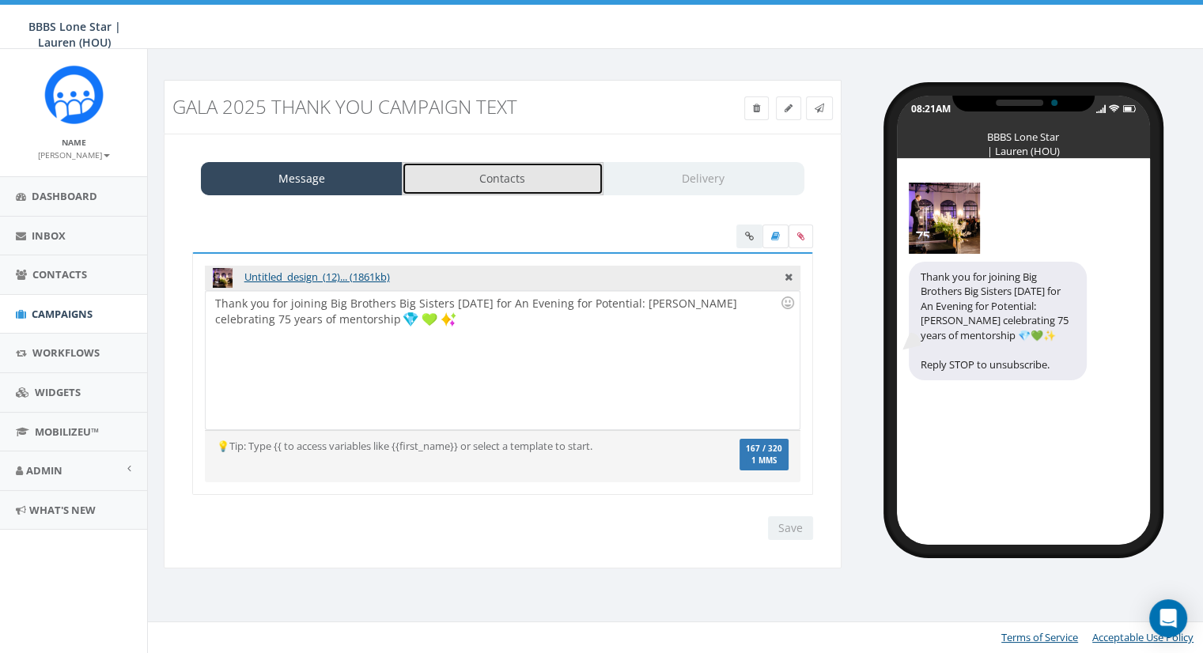
click at [449, 181] on link "Contacts" at bounding box center [503, 178] width 202 height 33
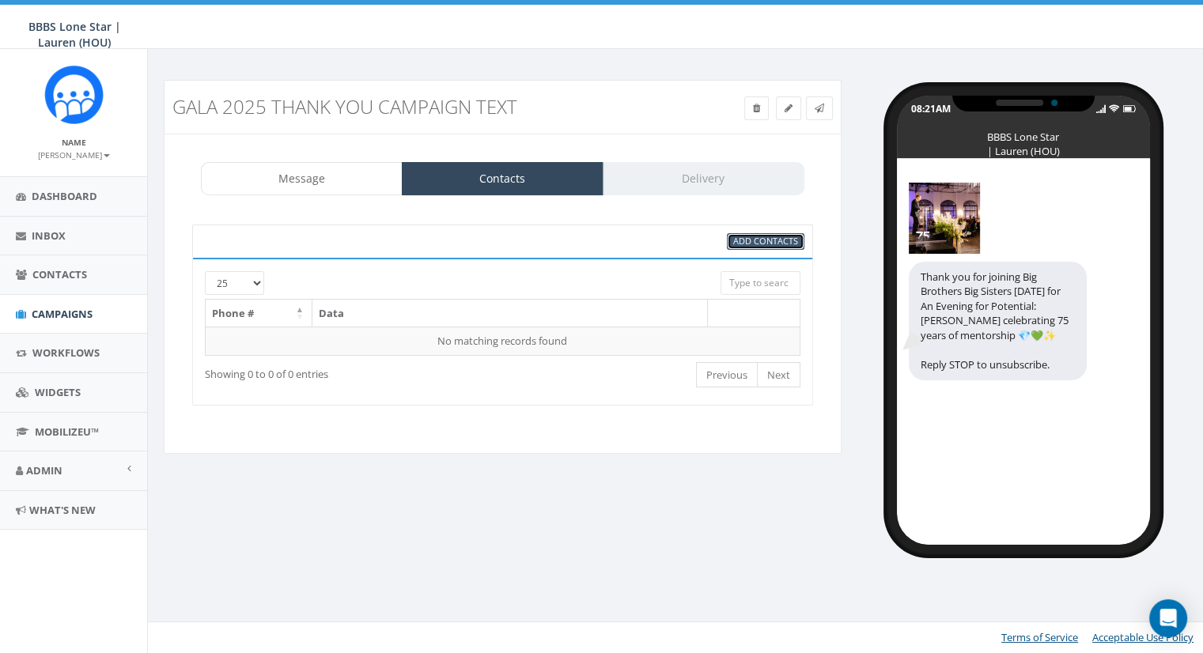
click at [772, 241] on span "Add Contacts" at bounding box center [765, 241] width 65 height 12
select select
select select "100"
click at [772, 241] on span "Add Contacts" at bounding box center [765, 241] width 65 height 12
select select
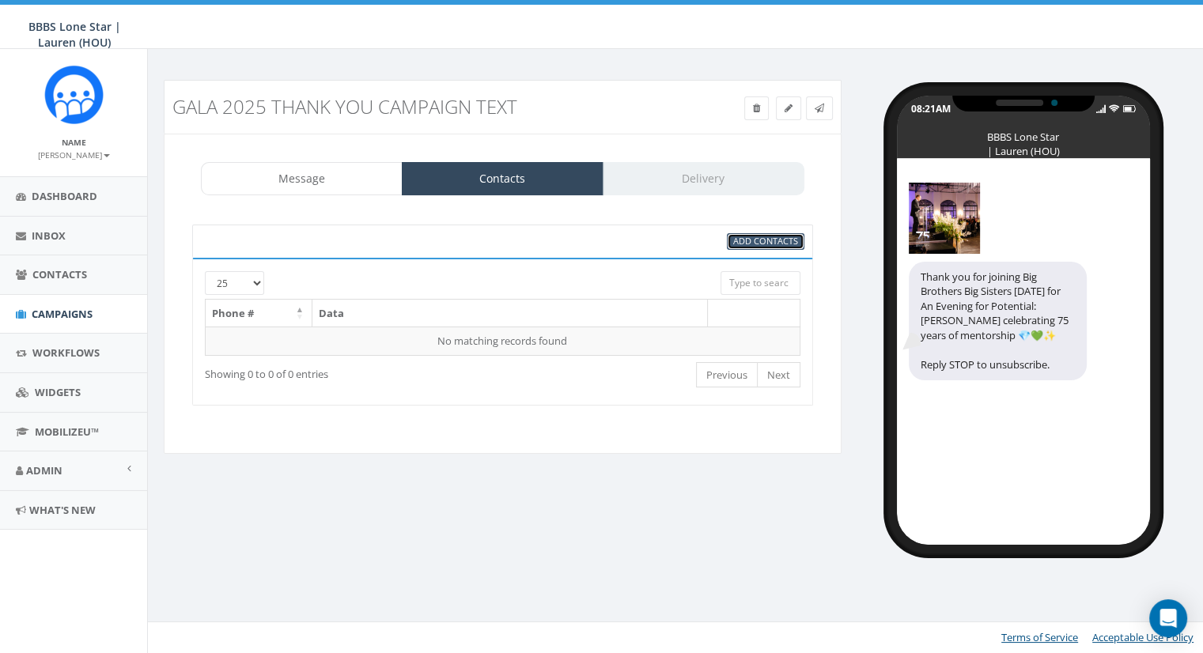
select select "100"
click at [725, 178] on div "Message Contacts Delivery" at bounding box center [503, 178] width 604 height 33
click at [725, 181] on div "Message Contacts Delivery" at bounding box center [503, 178] width 604 height 33
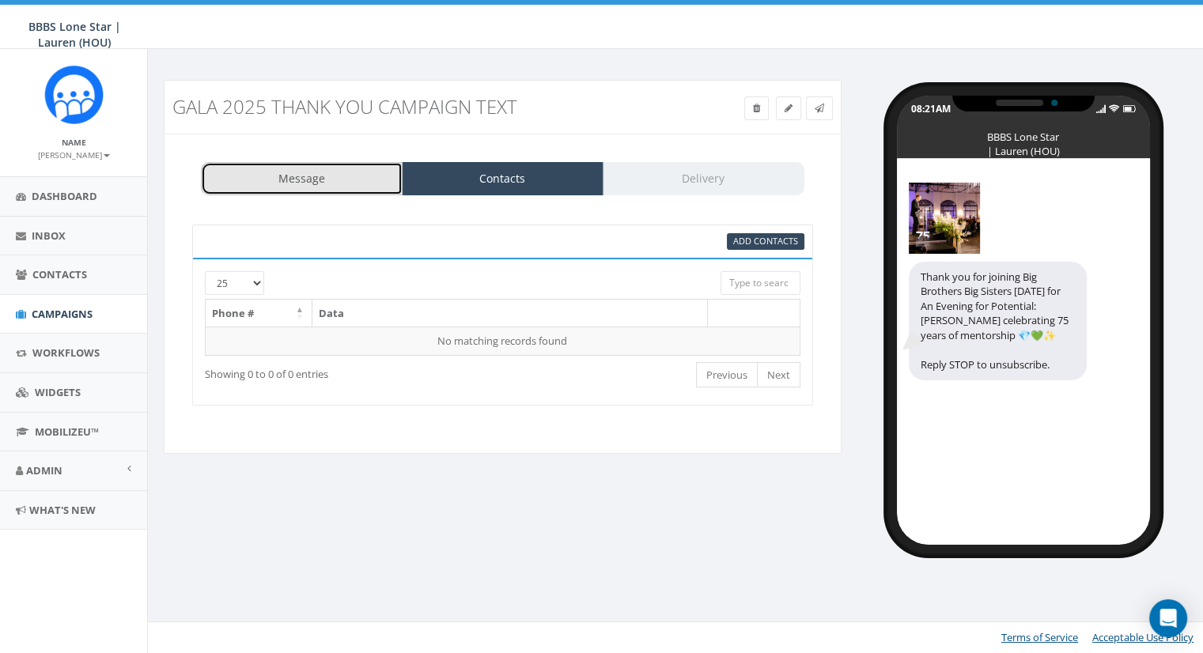
click at [295, 184] on link "Message" at bounding box center [302, 178] width 202 height 33
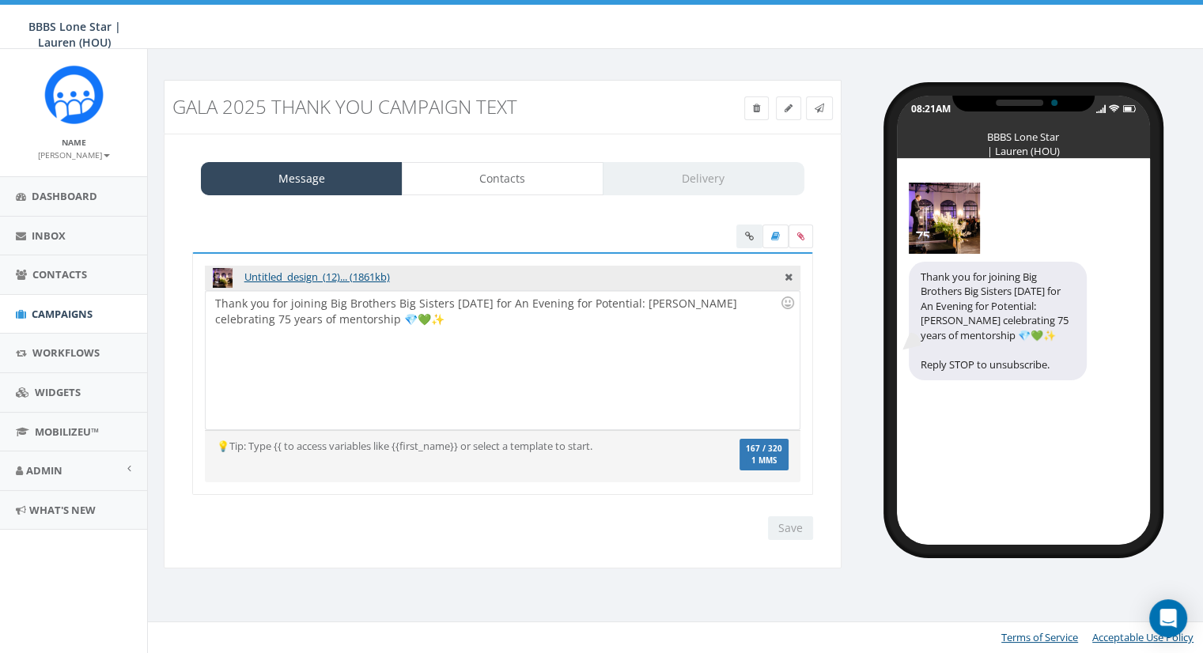
click at [735, 384] on div "Thank you for joining Big Brothers Big Sisters [DATE] for An Evening for Potent…" at bounding box center [502, 360] width 593 height 138
click at [791, 535] on div "Save Next" at bounding box center [786, 529] width 53 height 24
click at [55, 238] on span "Inbox" at bounding box center [49, 236] width 34 height 14
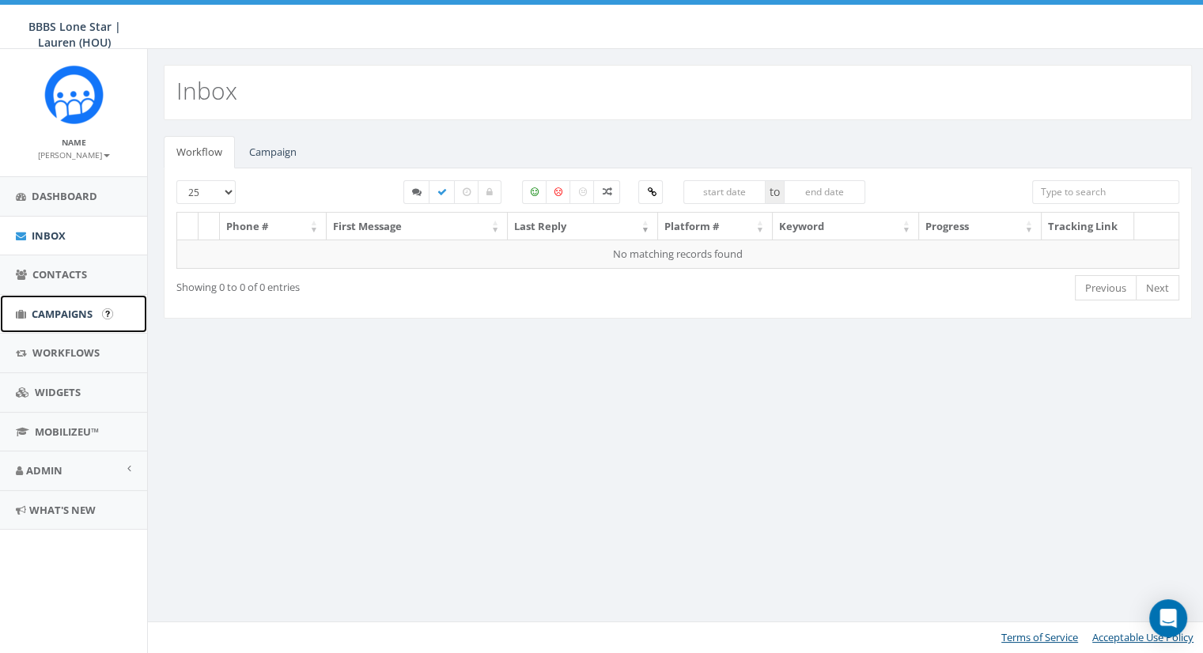
click at [70, 312] on span "Campaigns" at bounding box center [62, 314] width 61 height 14
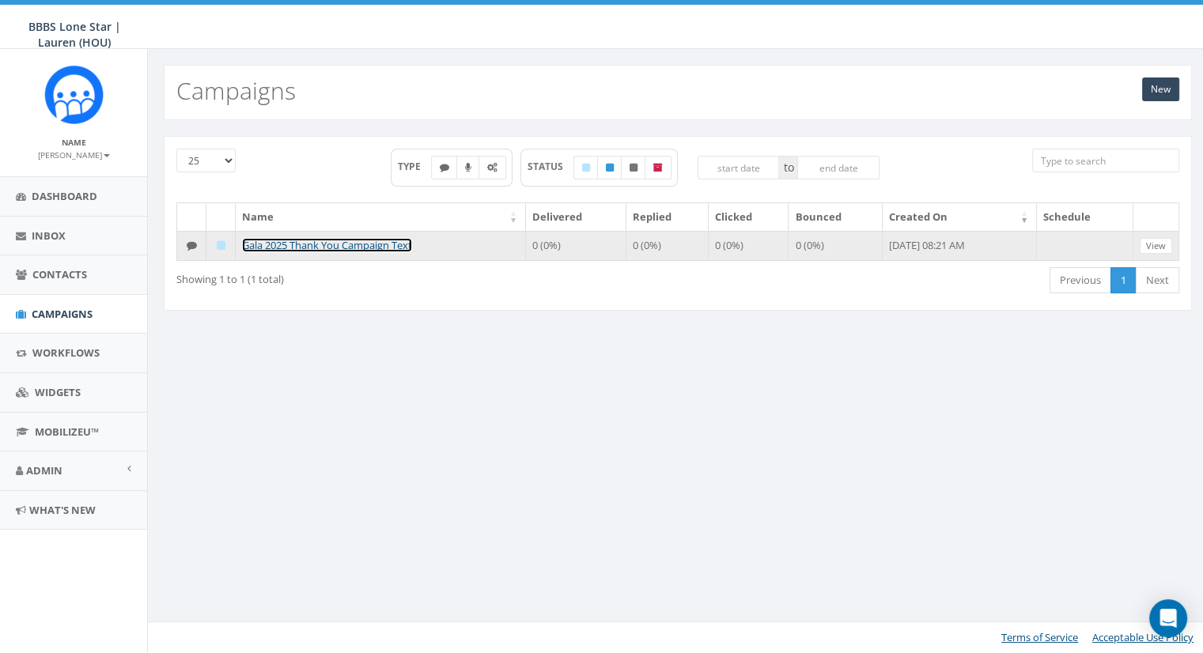
click at [383, 238] on link "Gala 2025 Thank You Campaign Text" at bounding box center [327, 245] width 170 height 14
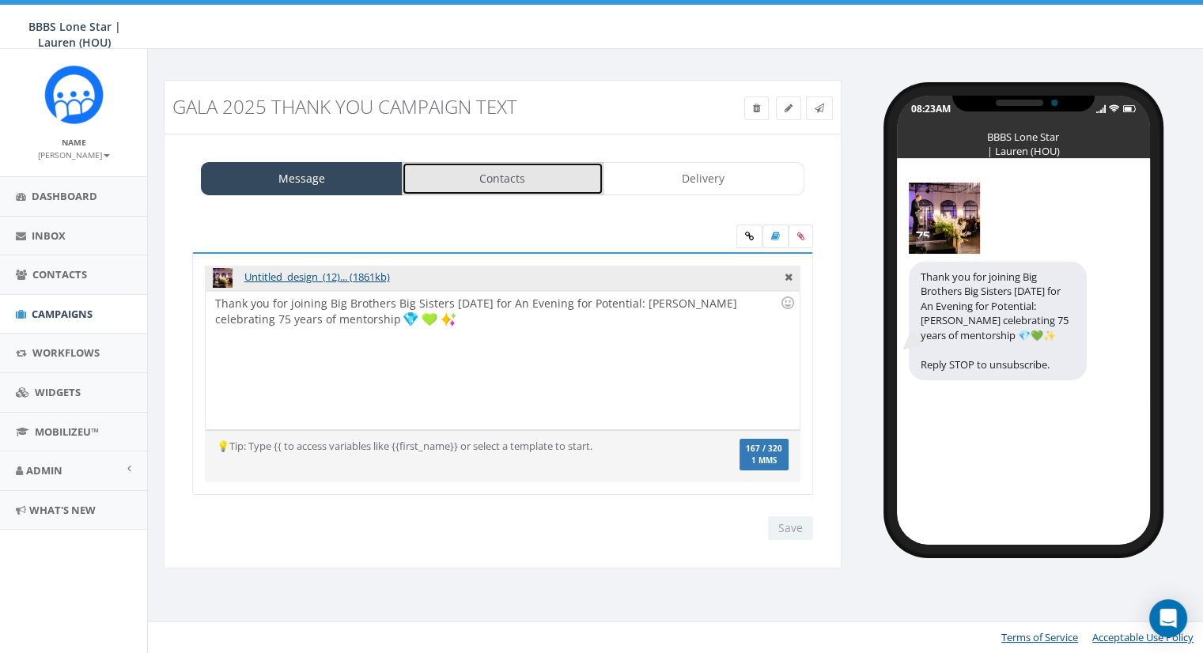
click at [478, 181] on link "Contacts" at bounding box center [503, 178] width 202 height 33
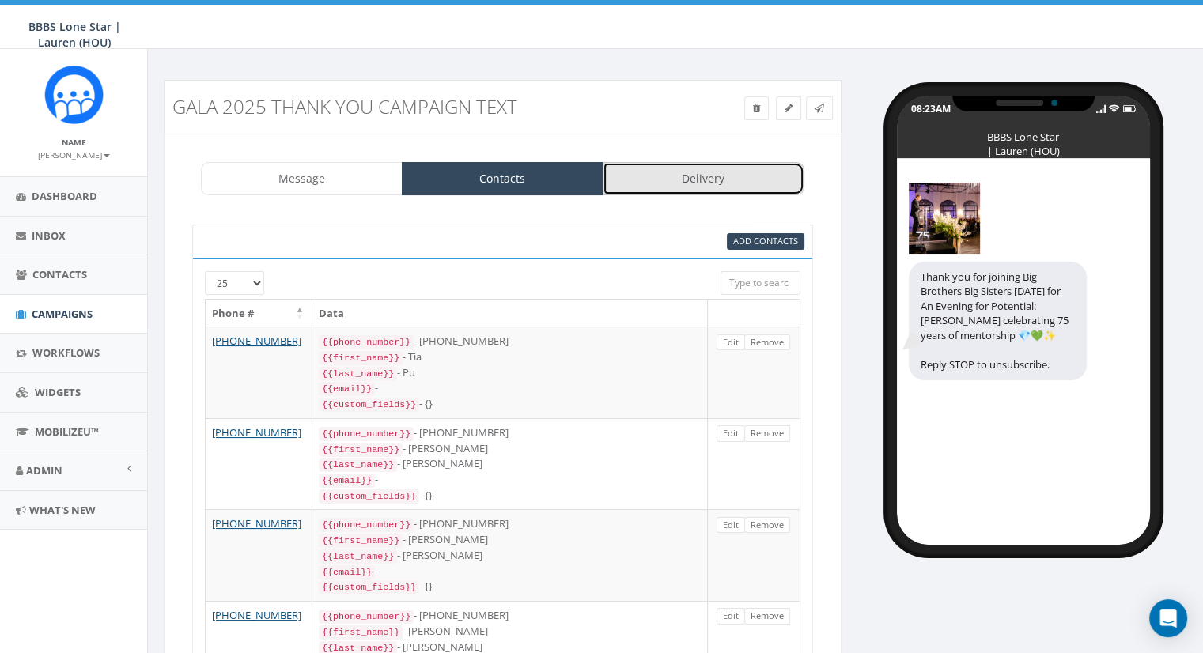
click at [675, 174] on link "Delivery" at bounding box center [704, 178] width 202 height 33
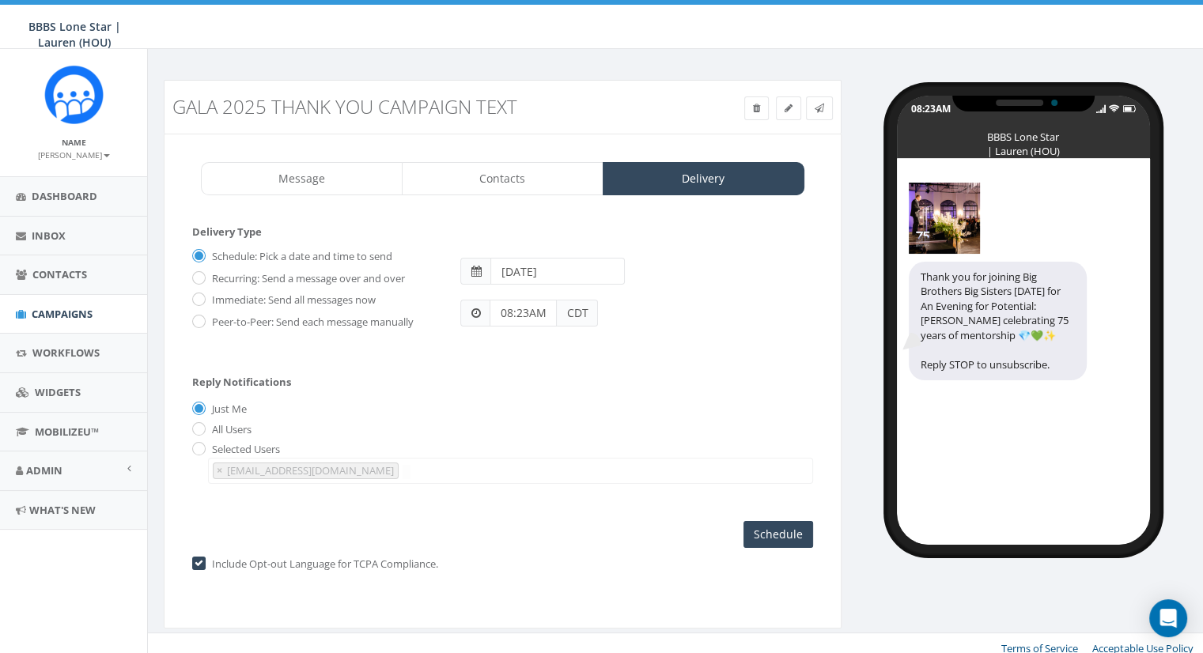
click at [487, 267] on span at bounding box center [475, 271] width 30 height 27
click at [478, 270] on span at bounding box center [476, 271] width 10 height 11
click at [544, 271] on input "2025-10-07" at bounding box center [558, 271] width 134 height 27
click at [570, 270] on input "2025-10-07" at bounding box center [558, 271] width 134 height 27
type input "2025-10-0"
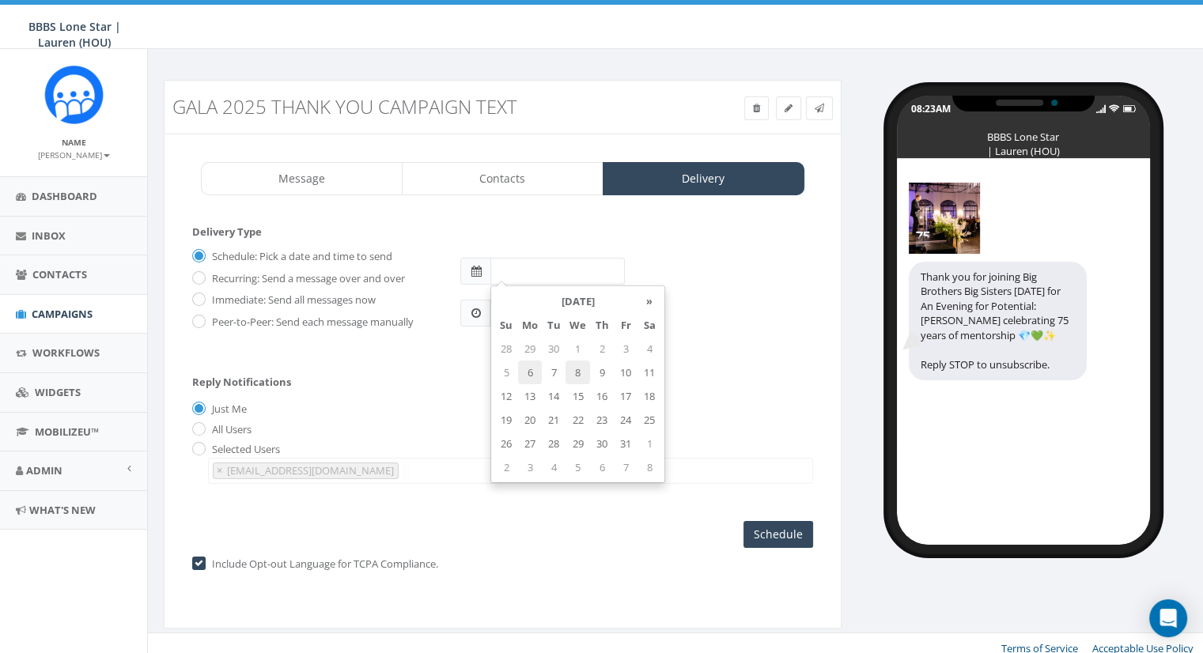
click at [528, 368] on td "6" at bounding box center [530, 373] width 24 height 24
type input "2025-10-06"
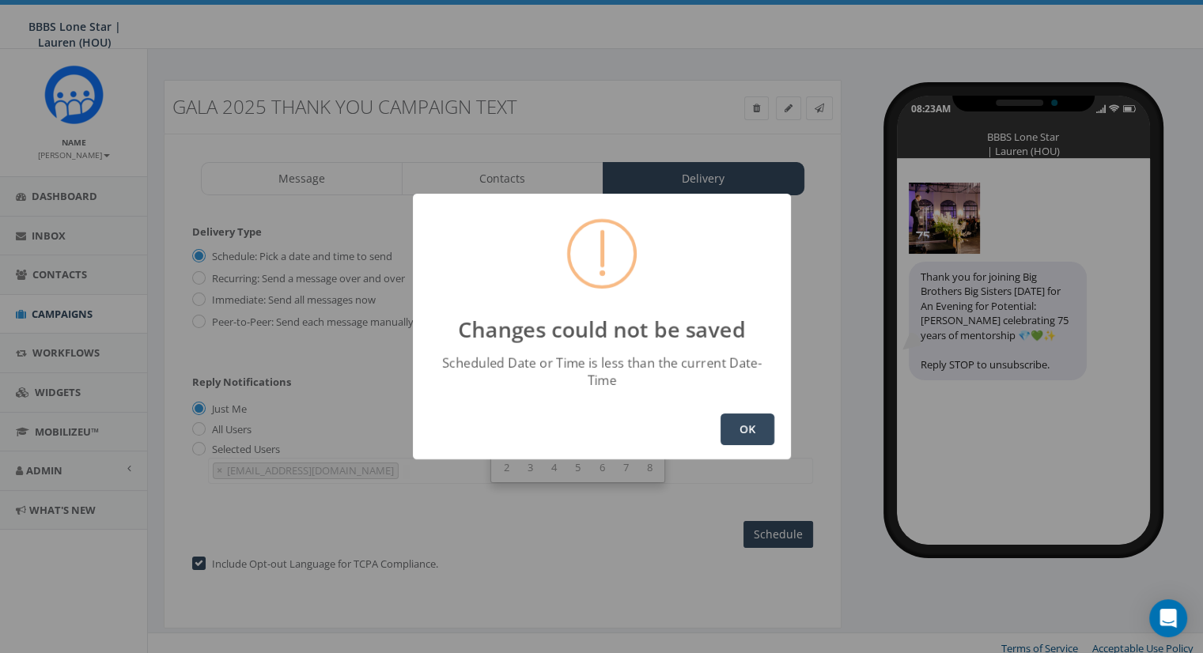
click at [753, 419] on button "OK" at bounding box center [748, 430] width 54 height 32
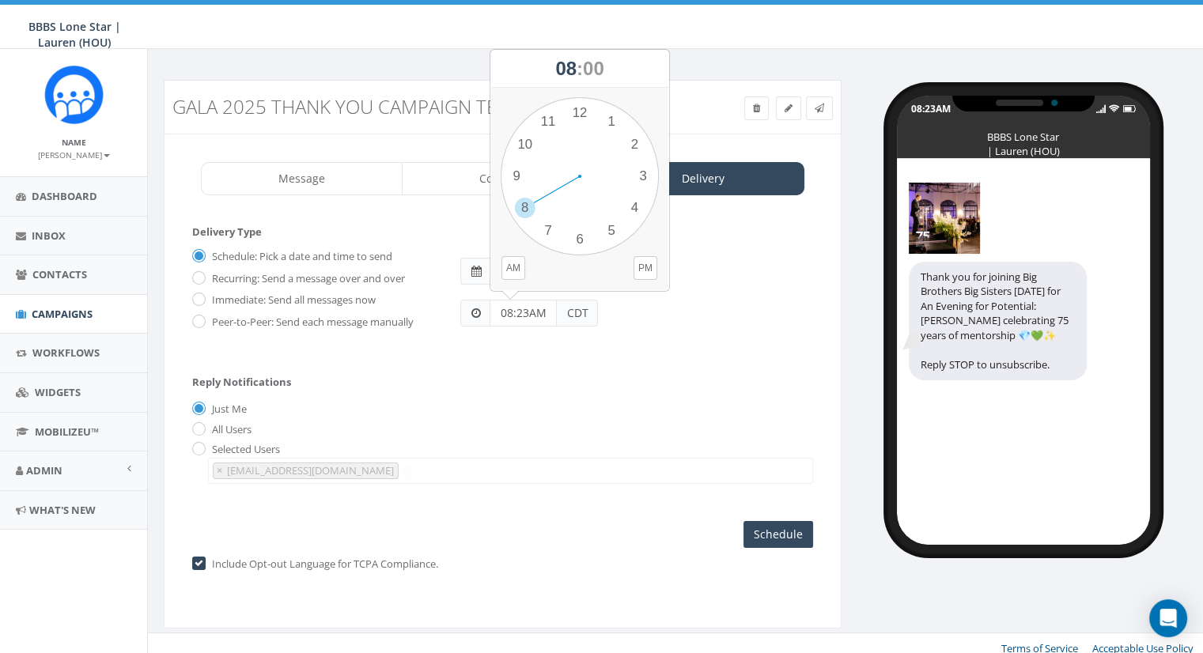
click at [517, 317] on input "08:23AM" at bounding box center [523, 313] width 67 height 27
click at [521, 209] on div "1 2 3 4 5 6 7 8 9 10 11 12 00 05 10 15 20 25 30 35 40 45 50 55" at bounding box center [580, 176] width 158 height 158
drag, startPoint x: 580, startPoint y: 115, endPoint x: 577, endPoint y: 247, distance: 132.2
click at [577, 247] on div "1 2 3 4 5 6 7 8 9 10 11 12 00 05 10 15 20 25 30 35 40 45 50 55" at bounding box center [580, 176] width 158 height 158
type input "08:30PM"
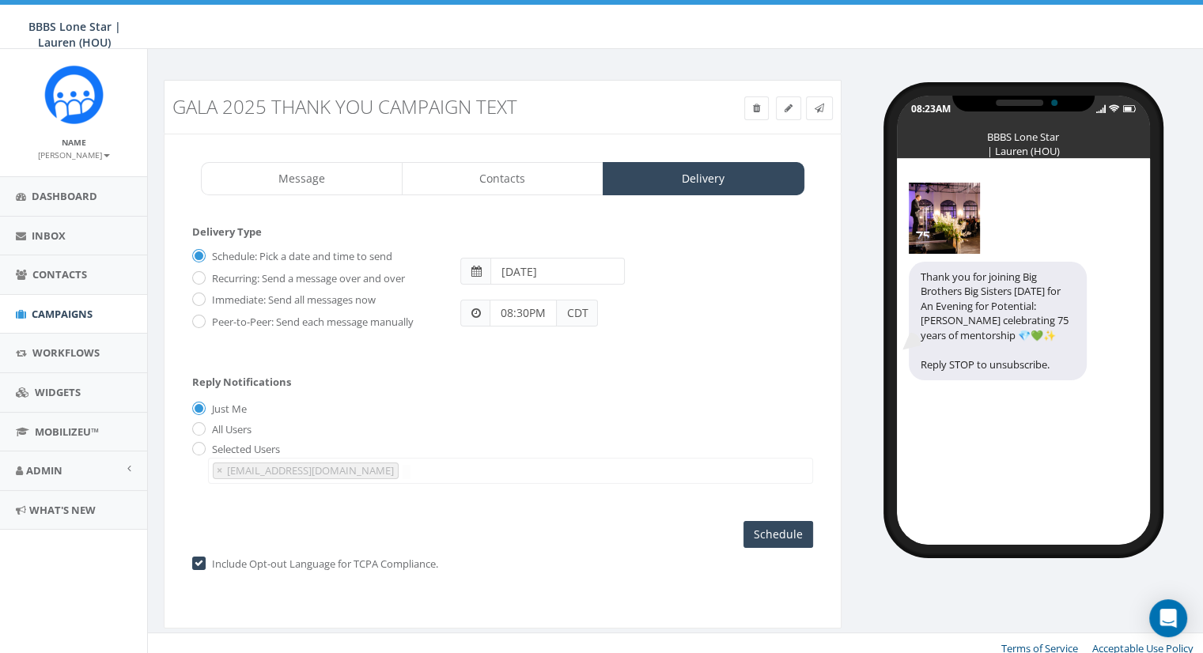
click at [529, 313] on input "08:30PM" at bounding box center [523, 313] width 67 height 27
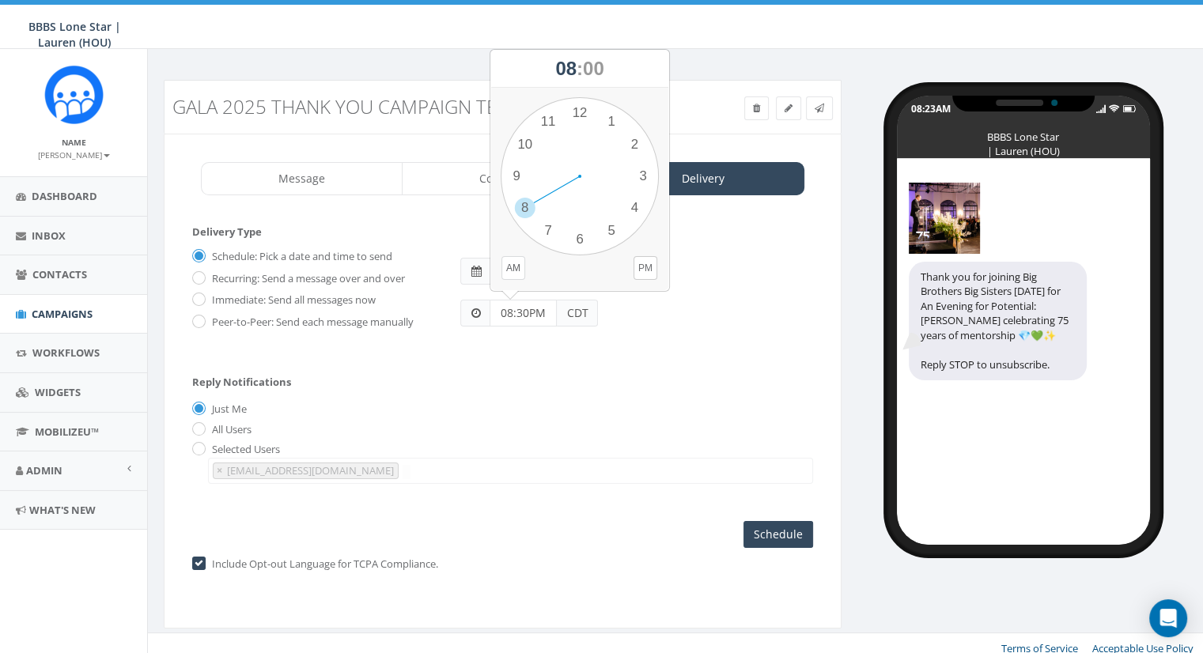
click at [510, 270] on button "AM" at bounding box center [514, 268] width 24 height 24
click at [551, 402] on div "Just Me" at bounding box center [502, 410] width 621 height 17
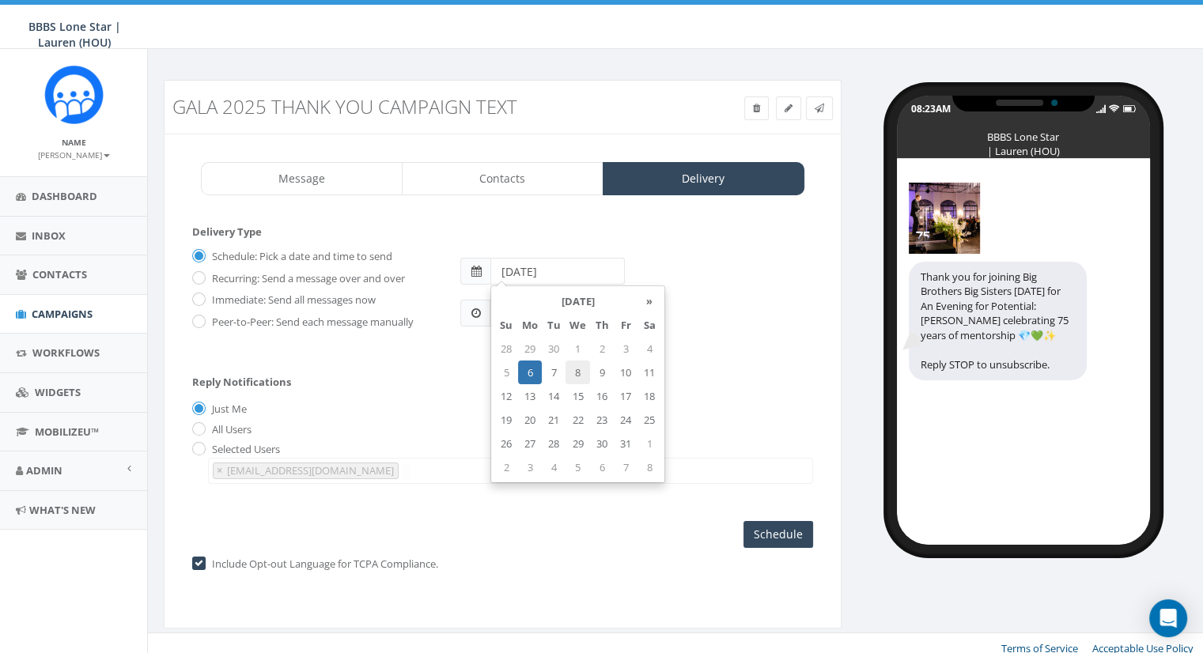
click at [557, 274] on input "2025-10-06" at bounding box center [558, 271] width 134 height 27
click at [526, 372] on td "6" at bounding box center [530, 373] width 24 height 24
click at [443, 381] on div "Reply Notifications Just Me All Users Selected Users ljohnson@bbbstx.org × ljoh…" at bounding box center [502, 426] width 621 height 131
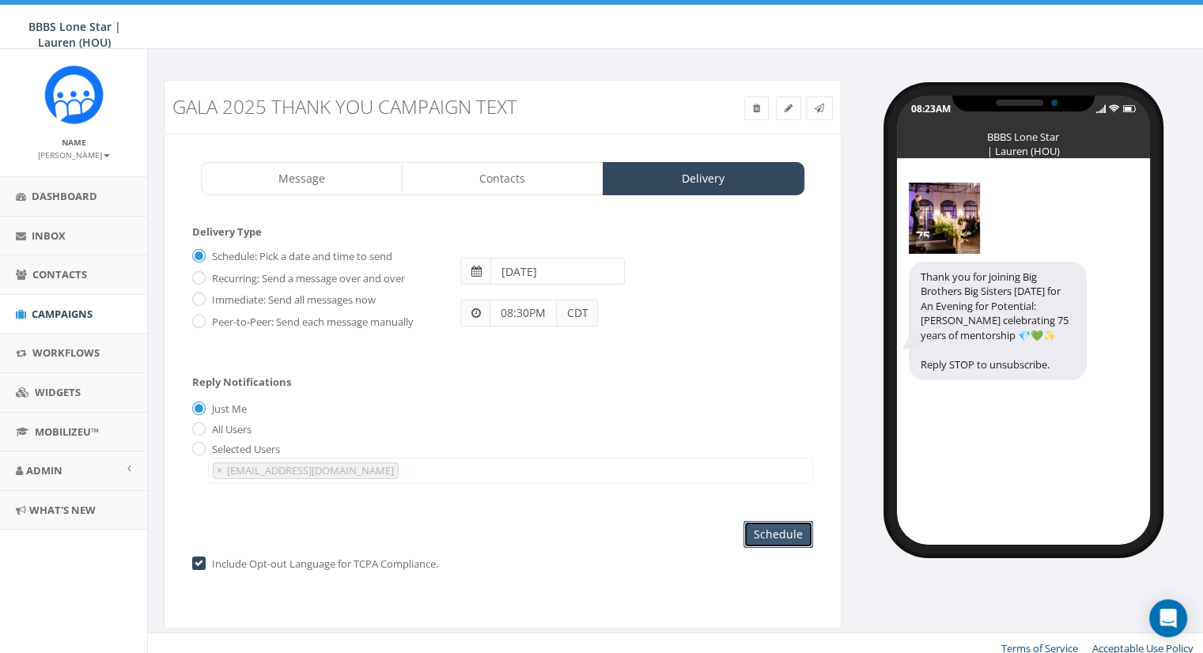
click at [778, 526] on input "Schedule" at bounding box center [779, 534] width 70 height 27
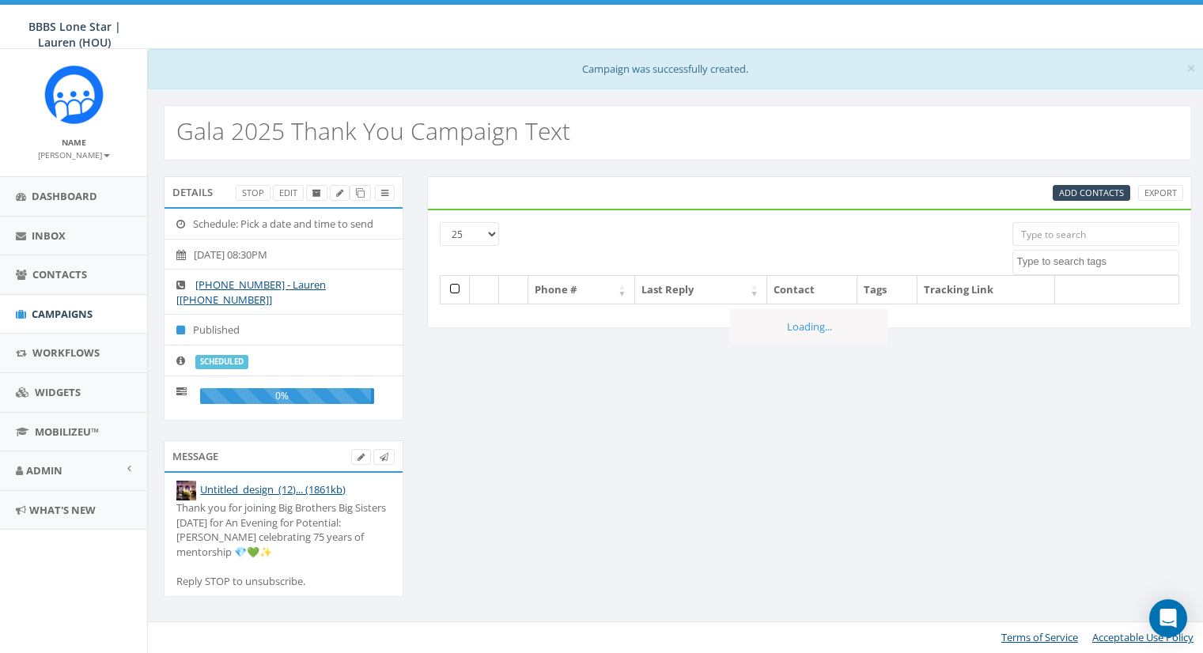
select select
